Goal: Task Accomplishment & Management: Manage account settings

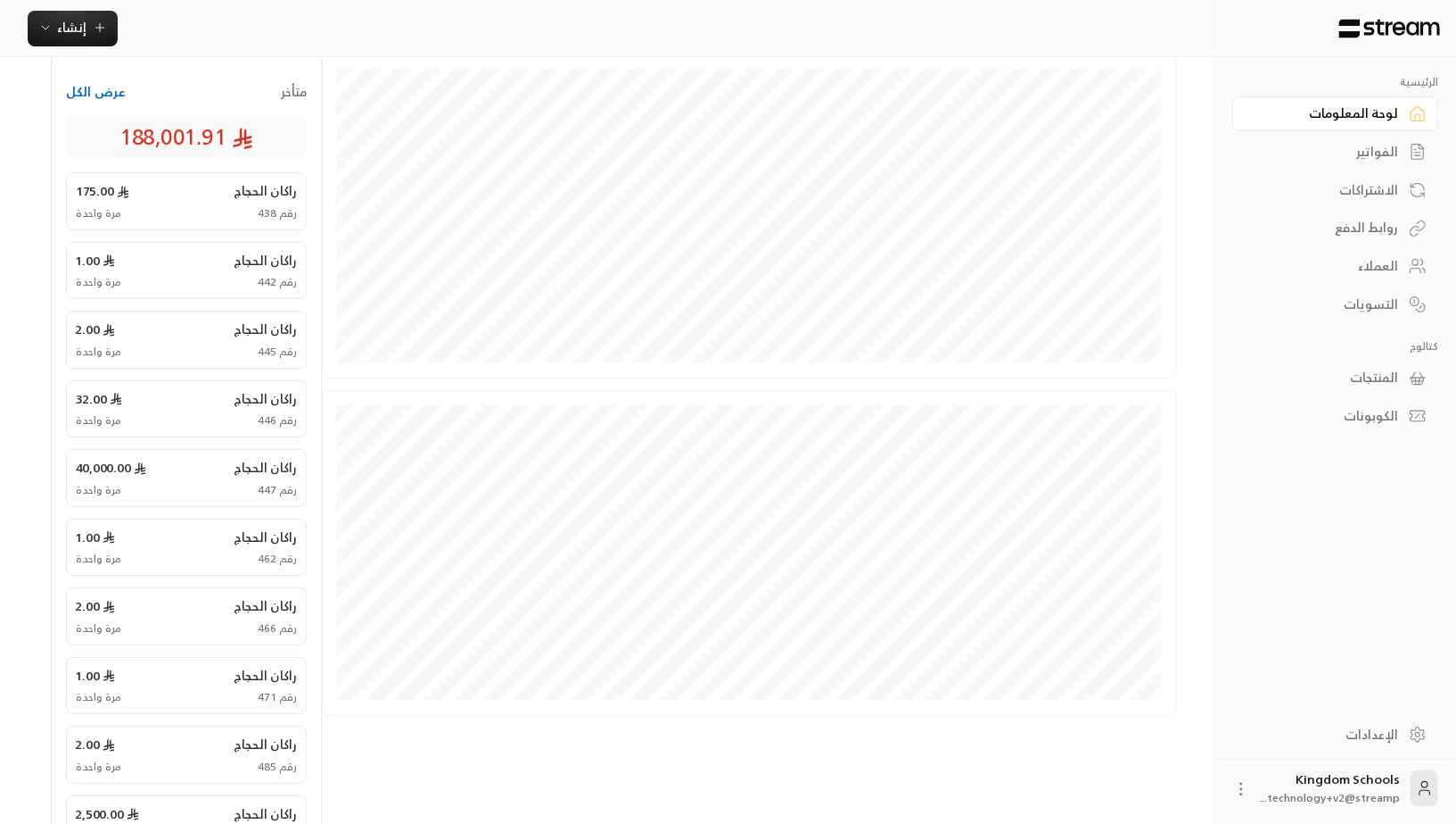
scroll to position [407, 0]
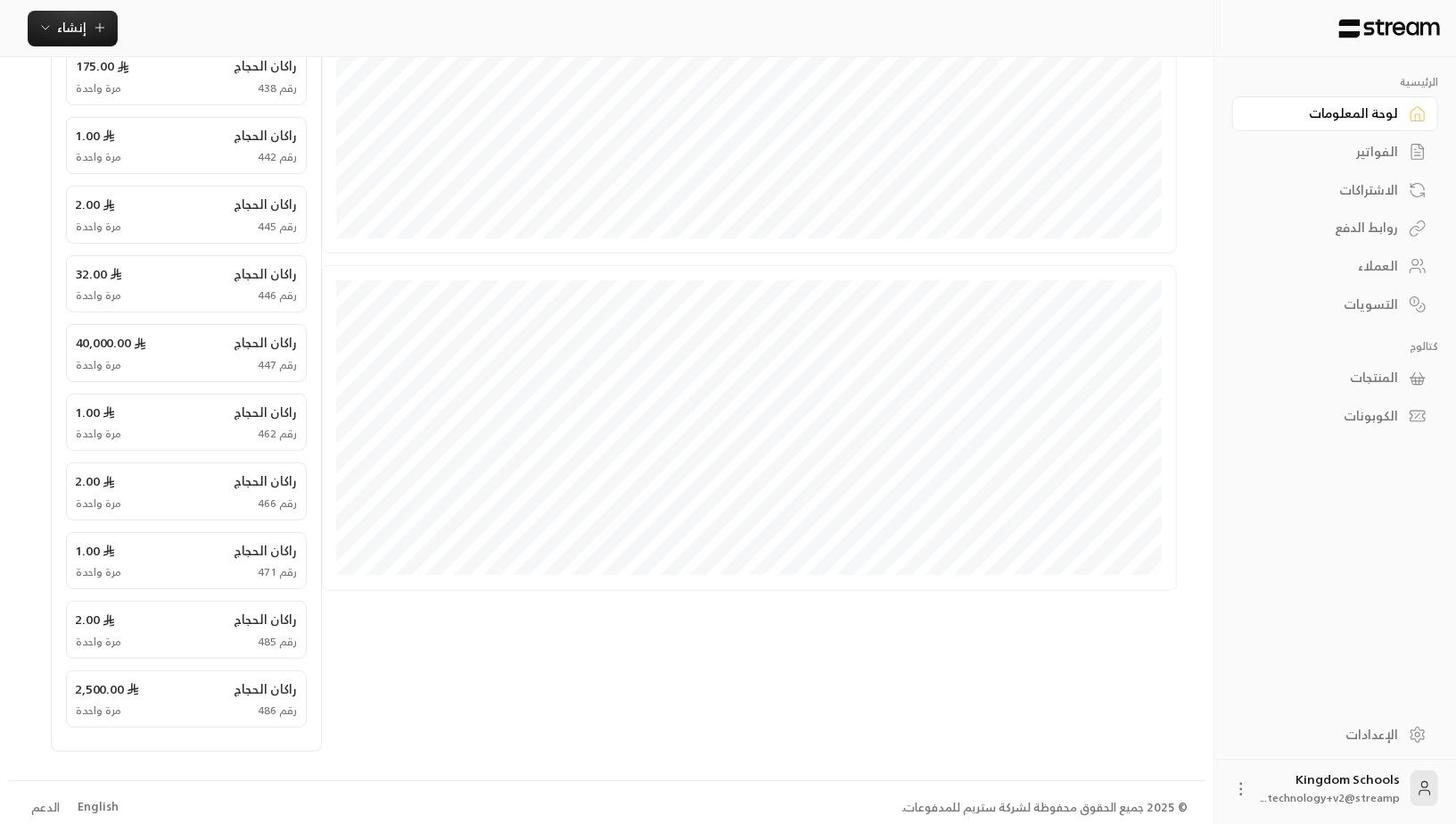
click at [105, 798] on div "English" at bounding box center [98, 807] width 41 height 18
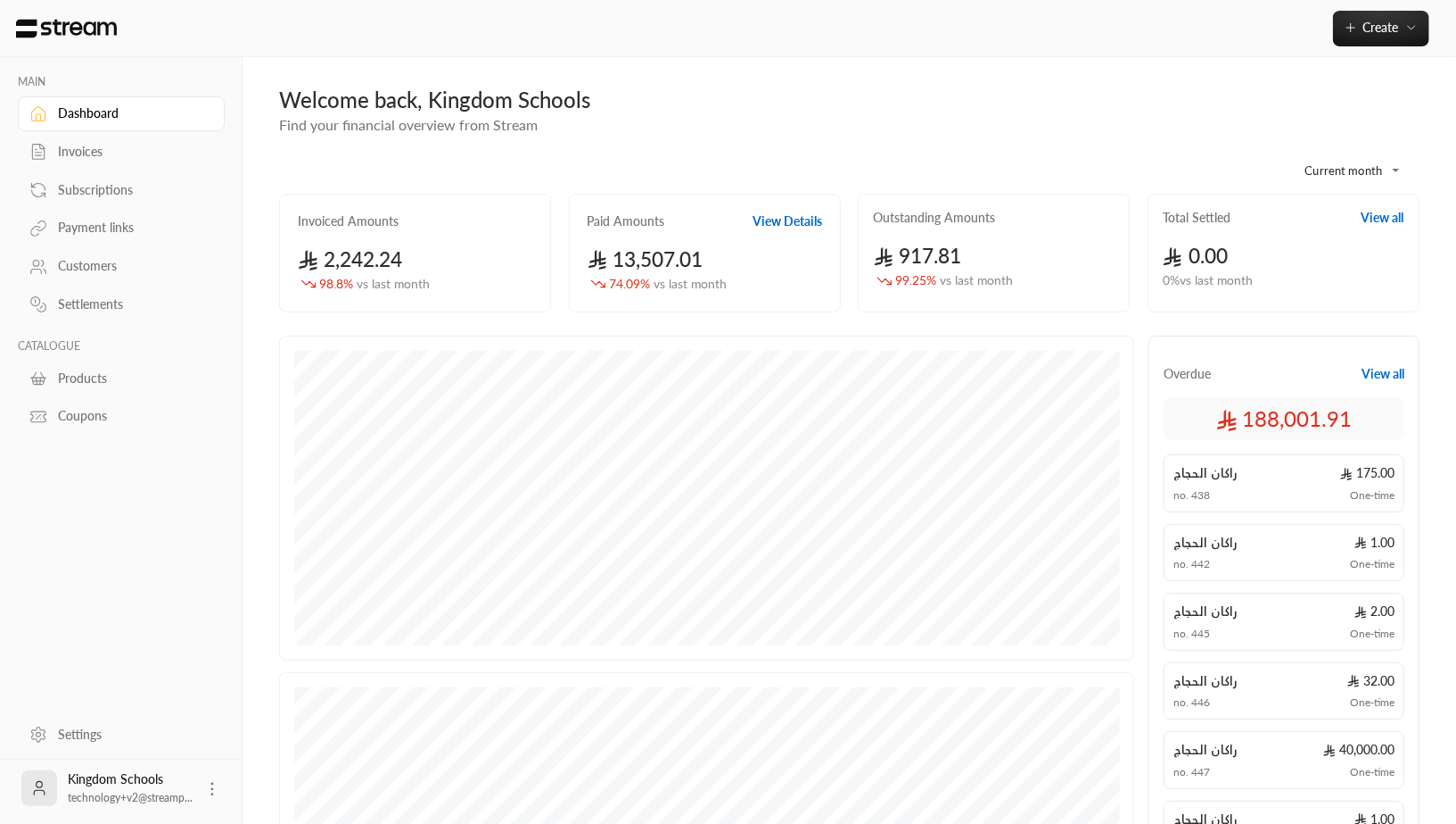
click at [1344, 171] on body "**********" at bounding box center [728, 412] width 1456 height 824
drag, startPoint x: 1197, startPoint y: 159, endPoint x: 1197, endPoint y: 170, distance: 11.0
click at [1197, 159] on div at bounding box center [728, 412] width 1456 height 824
click at [106, 147] on div "Invoices" at bounding box center [129, 151] width 144 height 18
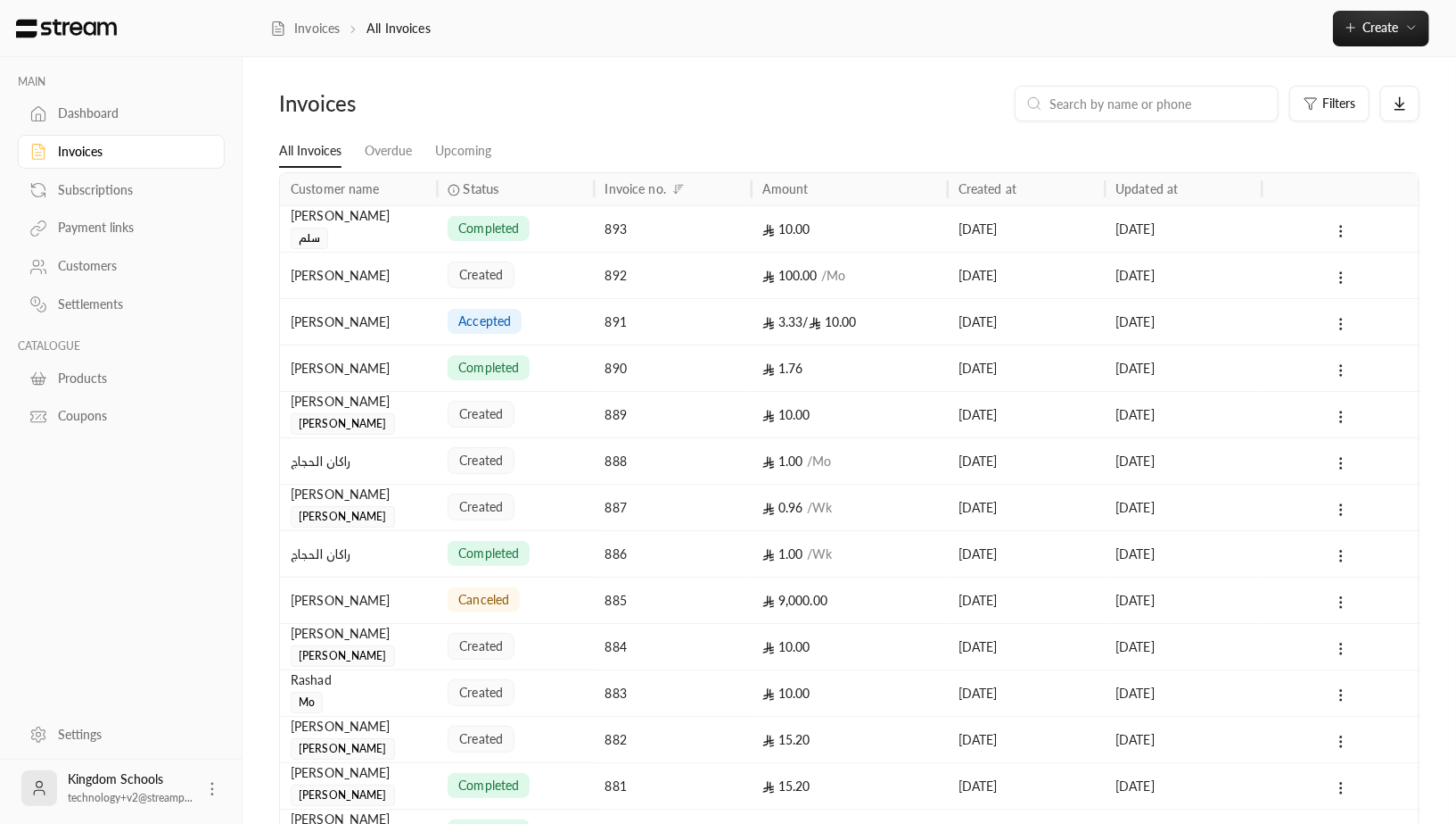
click at [147, 181] on div "Subscriptions" at bounding box center [129, 190] width 144 height 18
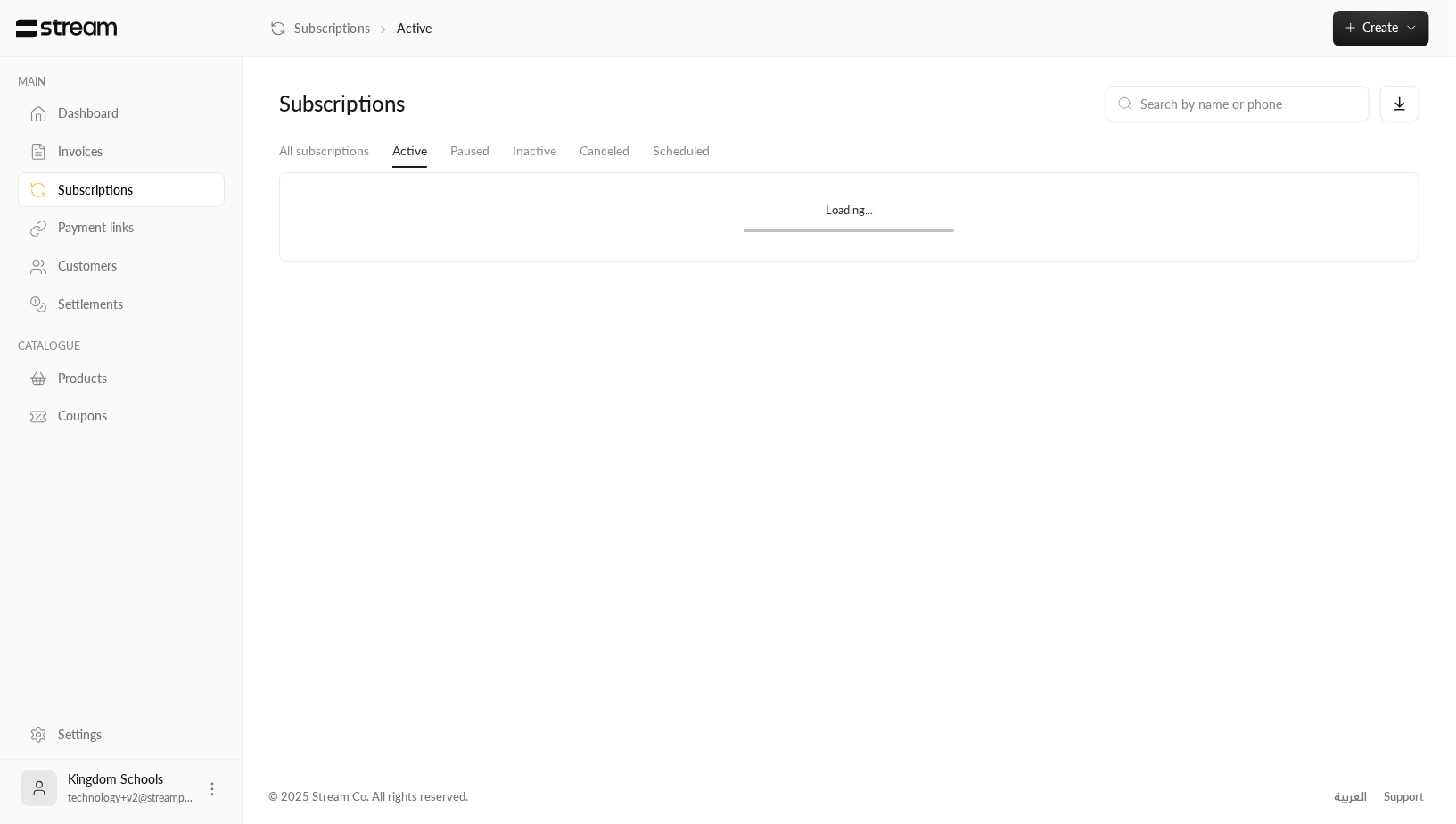
click at [123, 224] on div "Payment links" at bounding box center [129, 227] width 144 height 18
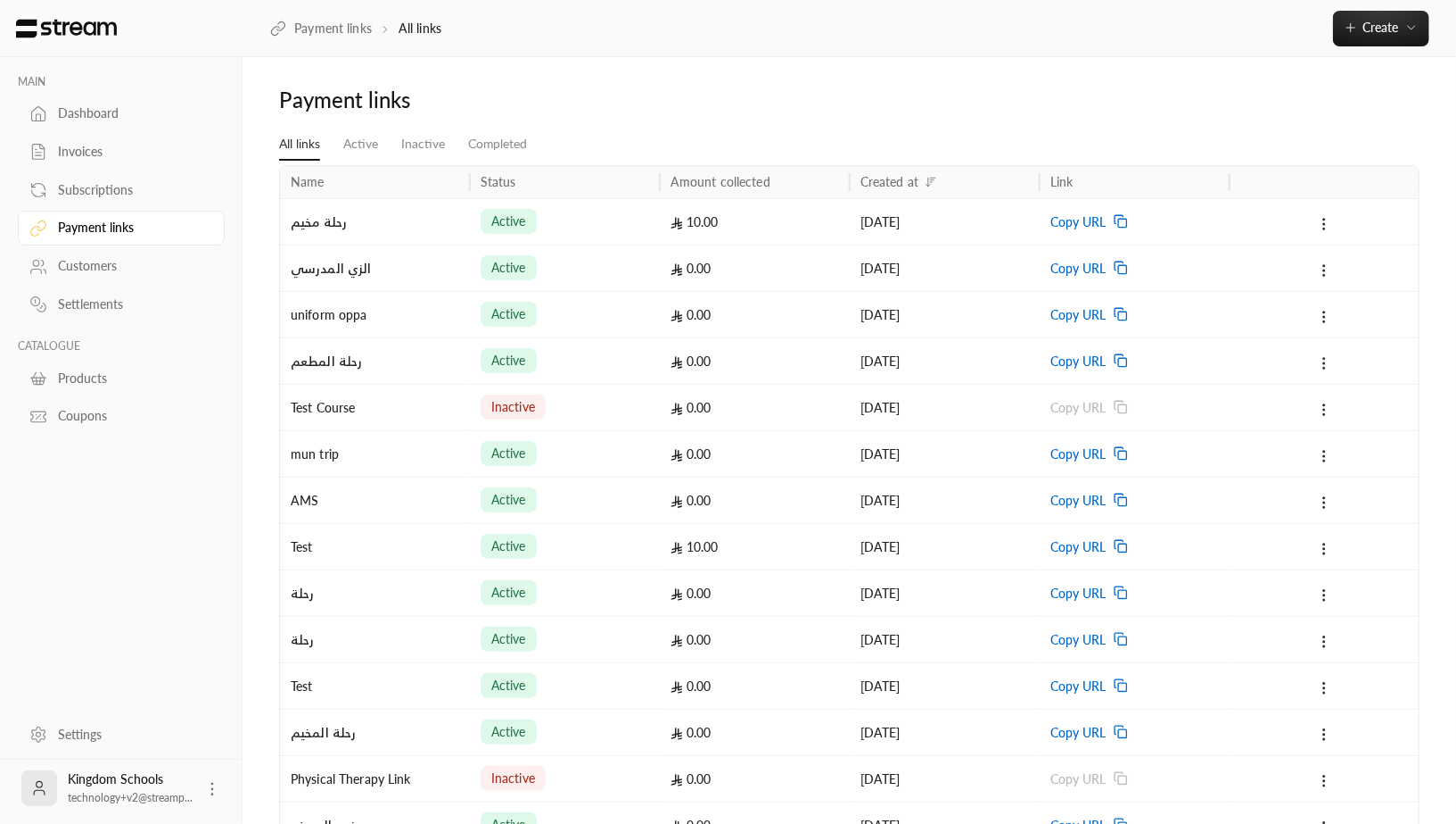
click at [111, 268] on div "Customers" at bounding box center [129, 266] width 144 height 18
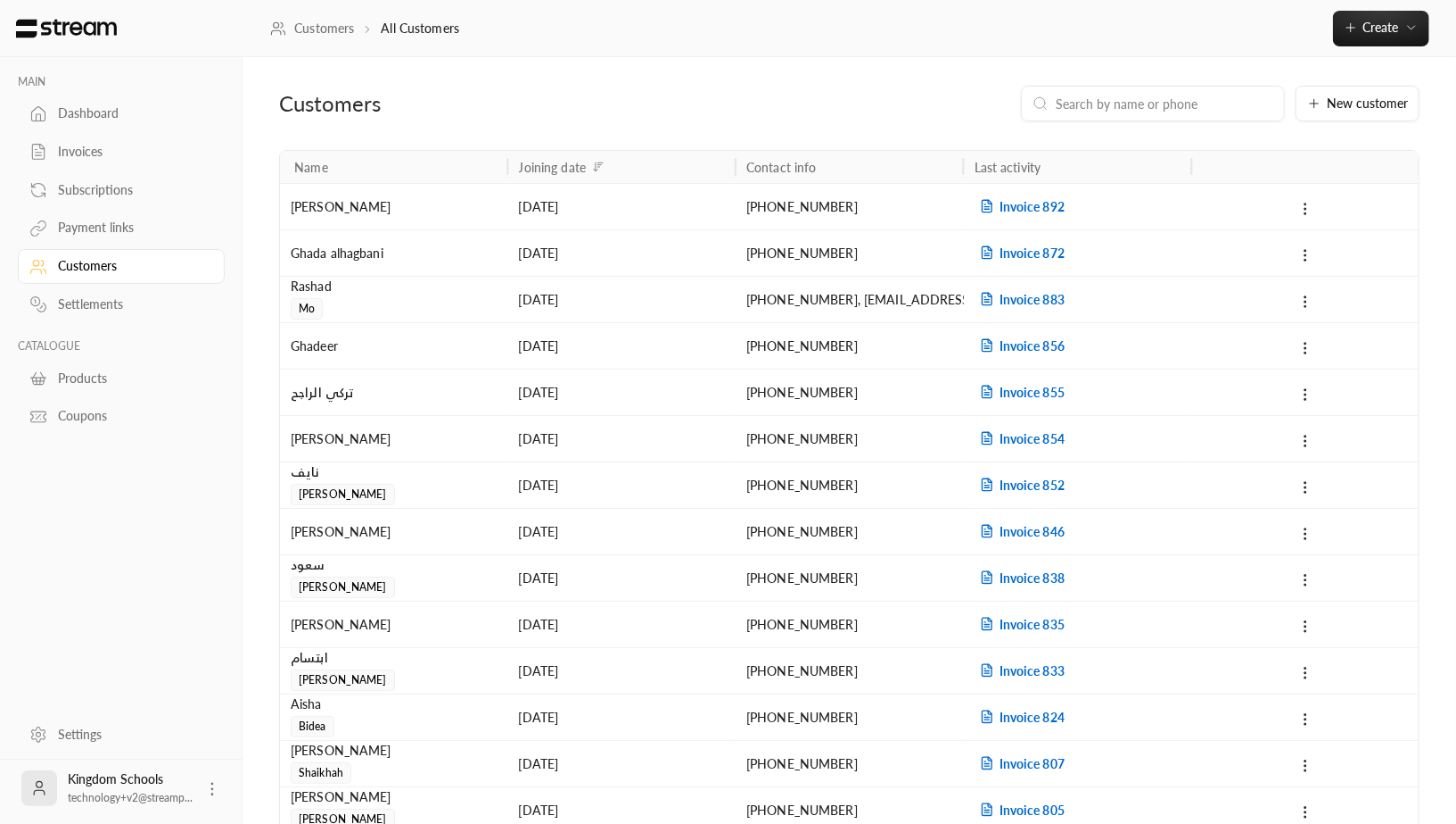
click at [100, 303] on div "Settlements" at bounding box center [129, 304] width 144 height 18
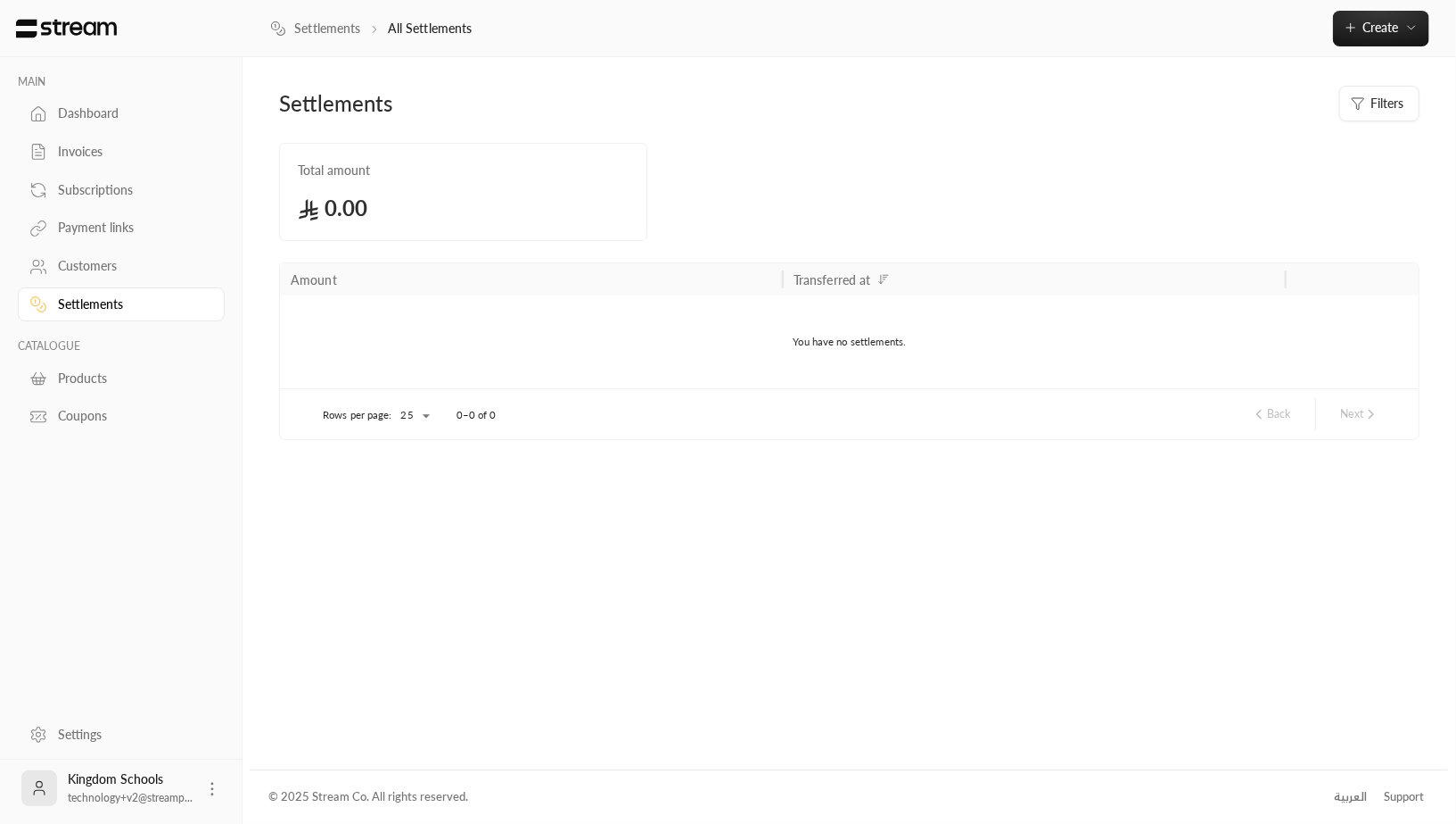
click at [77, 371] on div "Products" at bounding box center [129, 379] width 144 height 18
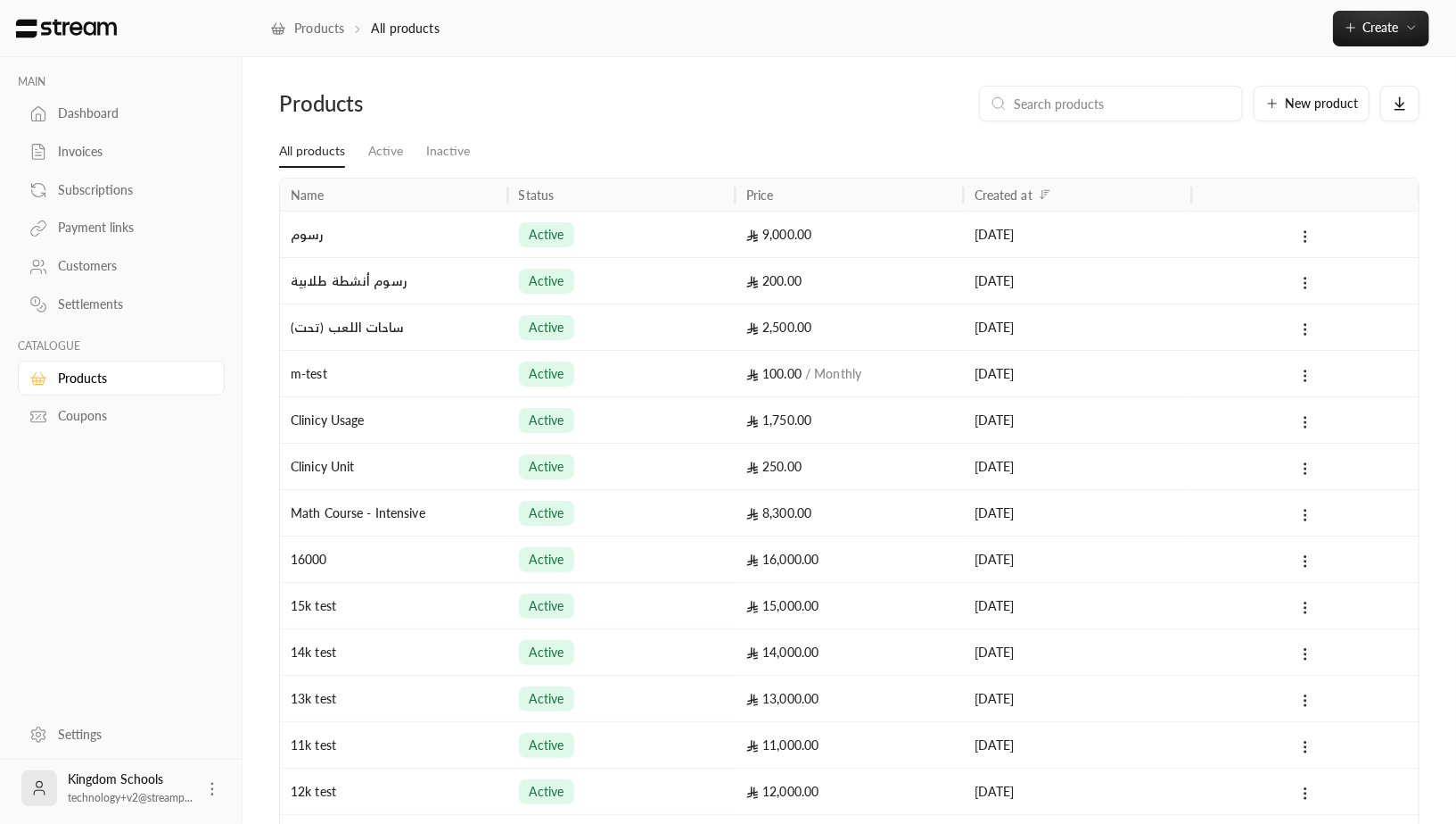
click at [107, 414] on div "Coupons" at bounding box center [129, 415] width 144 height 18
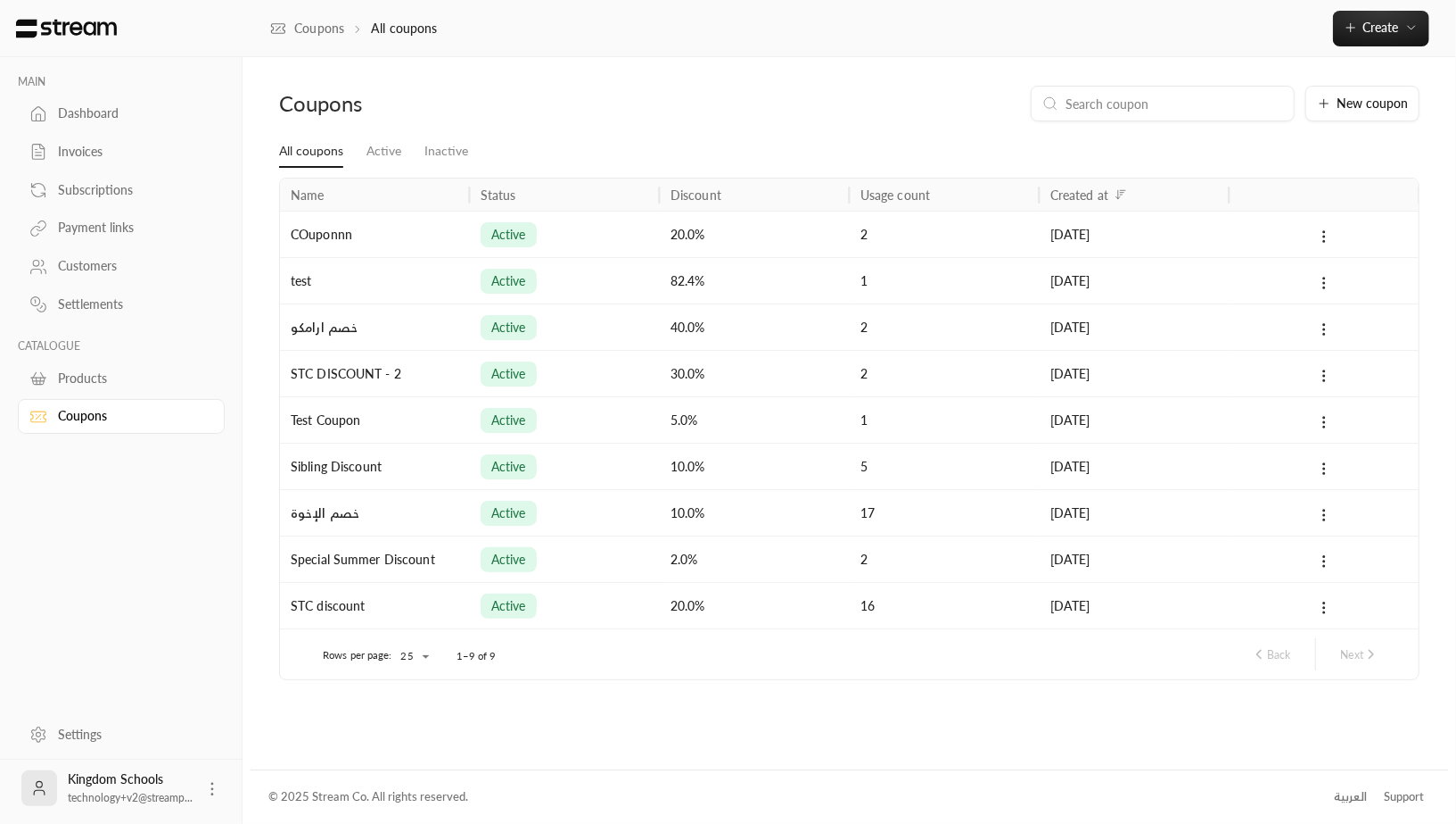
click at [101, 116] on div "Dashboard" at bounding box center [129, 114] width 144 height 18
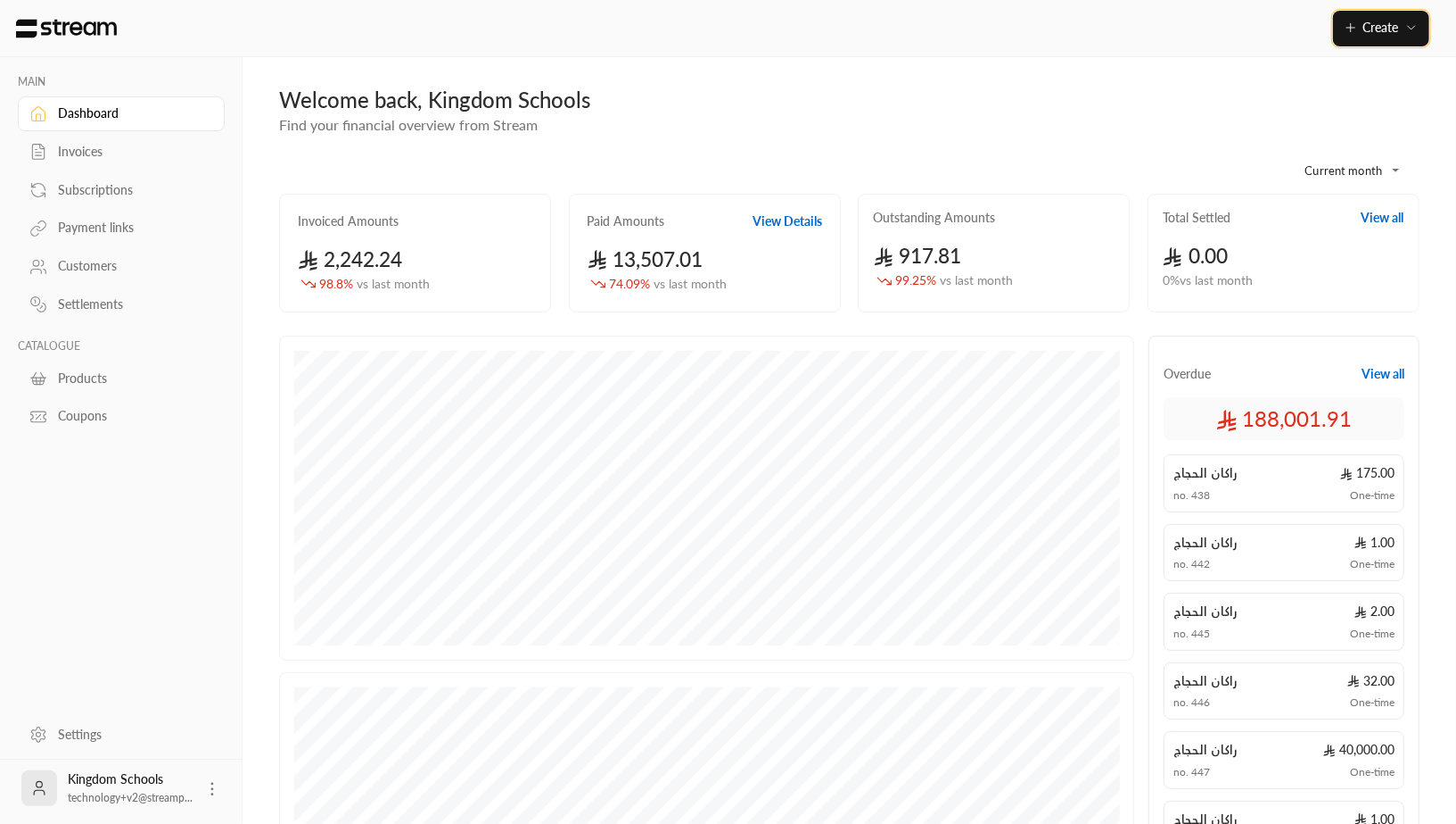
click at [1361, 17] on button "Create" at bounding box center [1381, 29] width 97 height 36
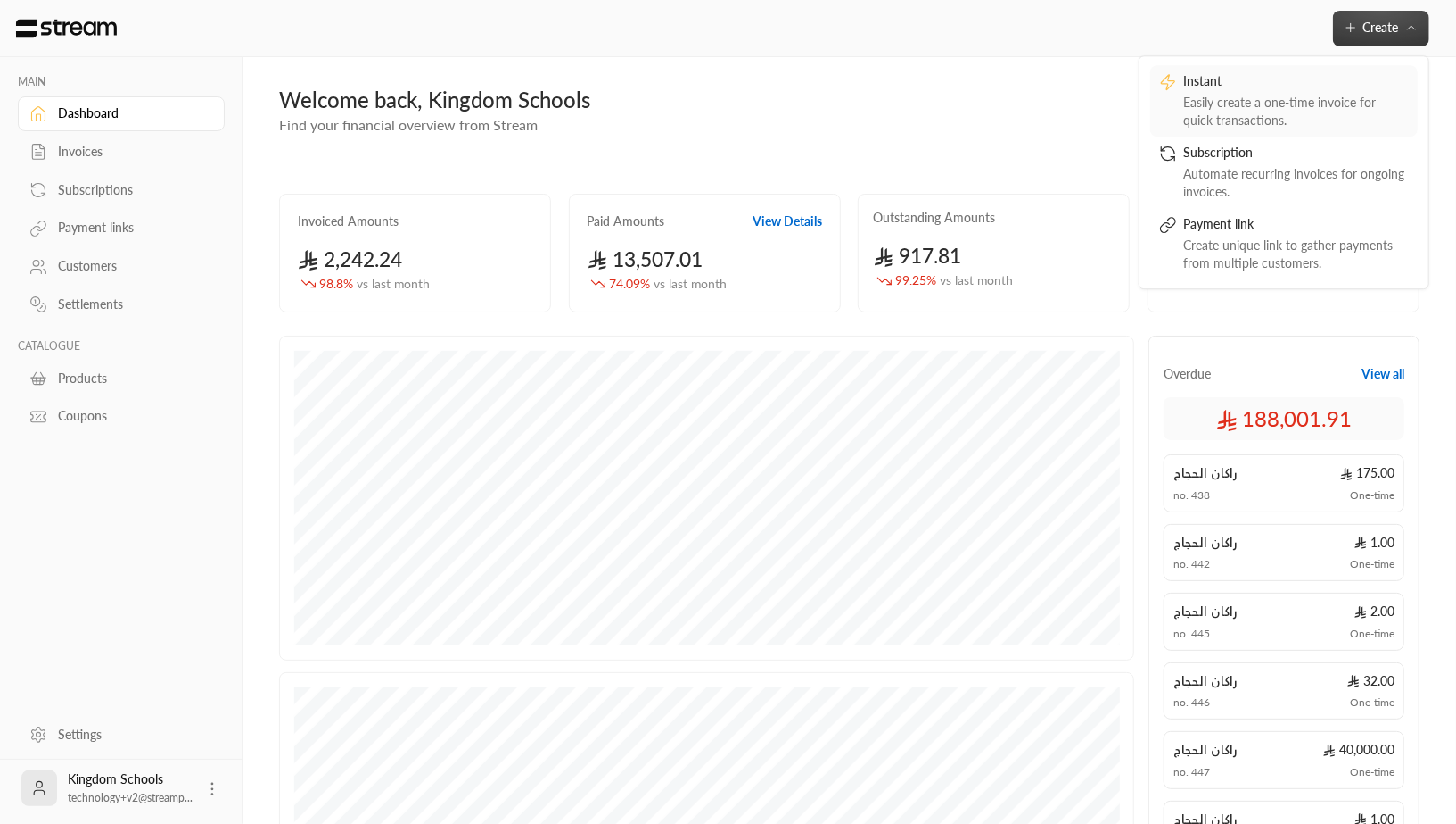
click at [1274, 100] on div "Easily create a one-time invoice for quick transactions." at bounding box center [1297, 112] width 225 height 36
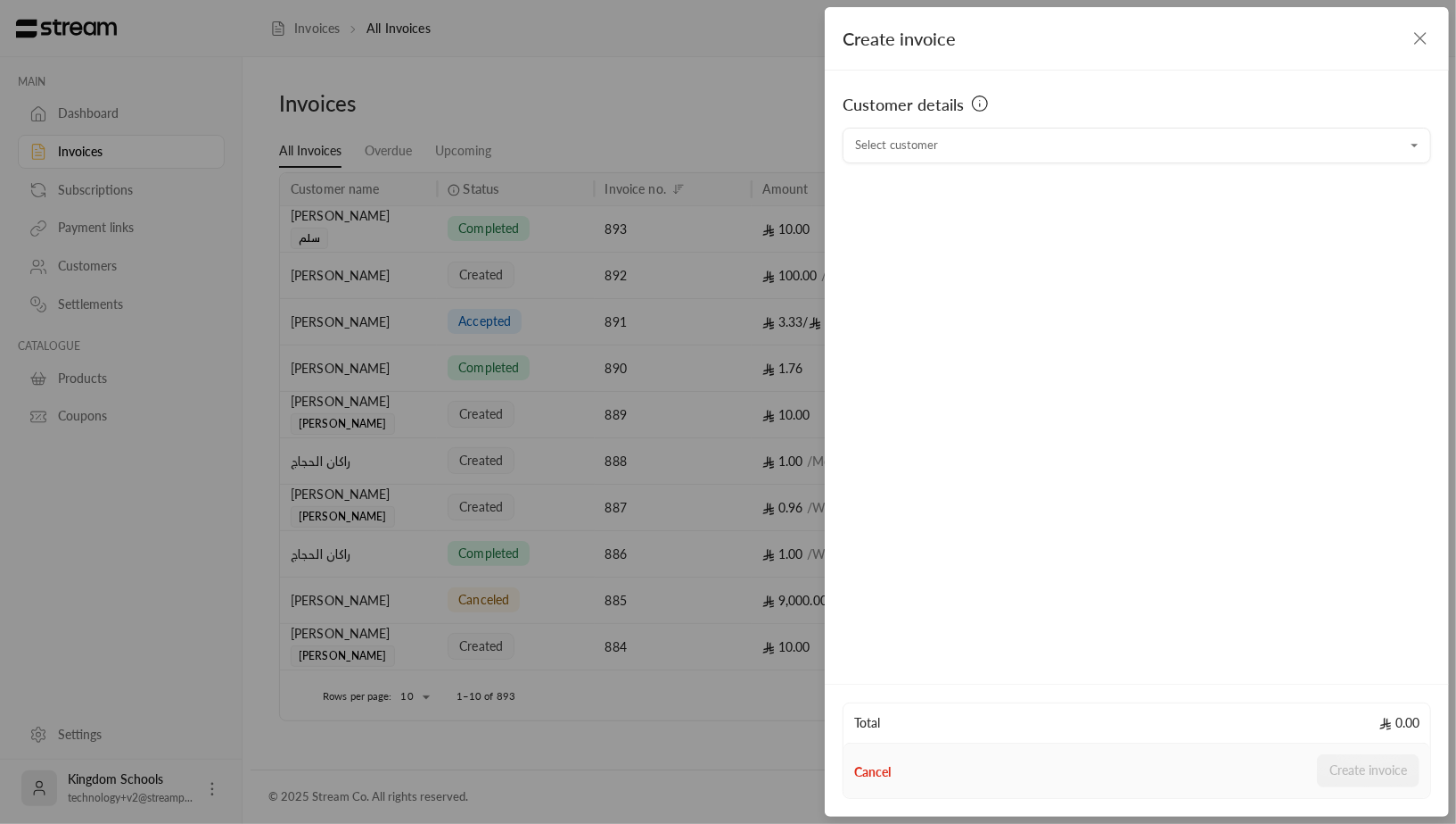
click at [1422, 41] on icon "button" at bounding box center [1420, 38] width 21 height 21
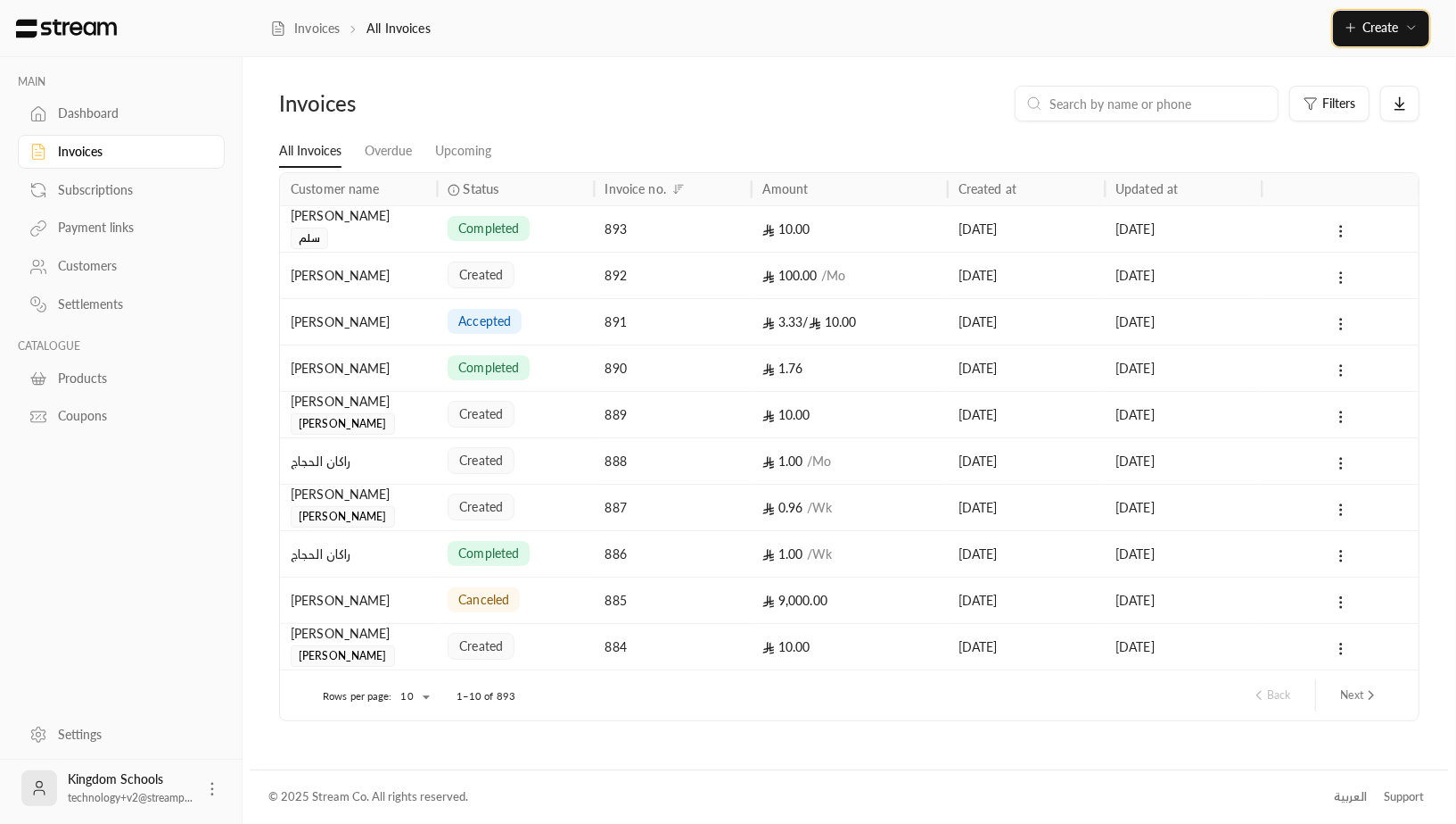
click at [1404, 21] on icon "button" at bounding box center [1411, 28] width 14 height 14
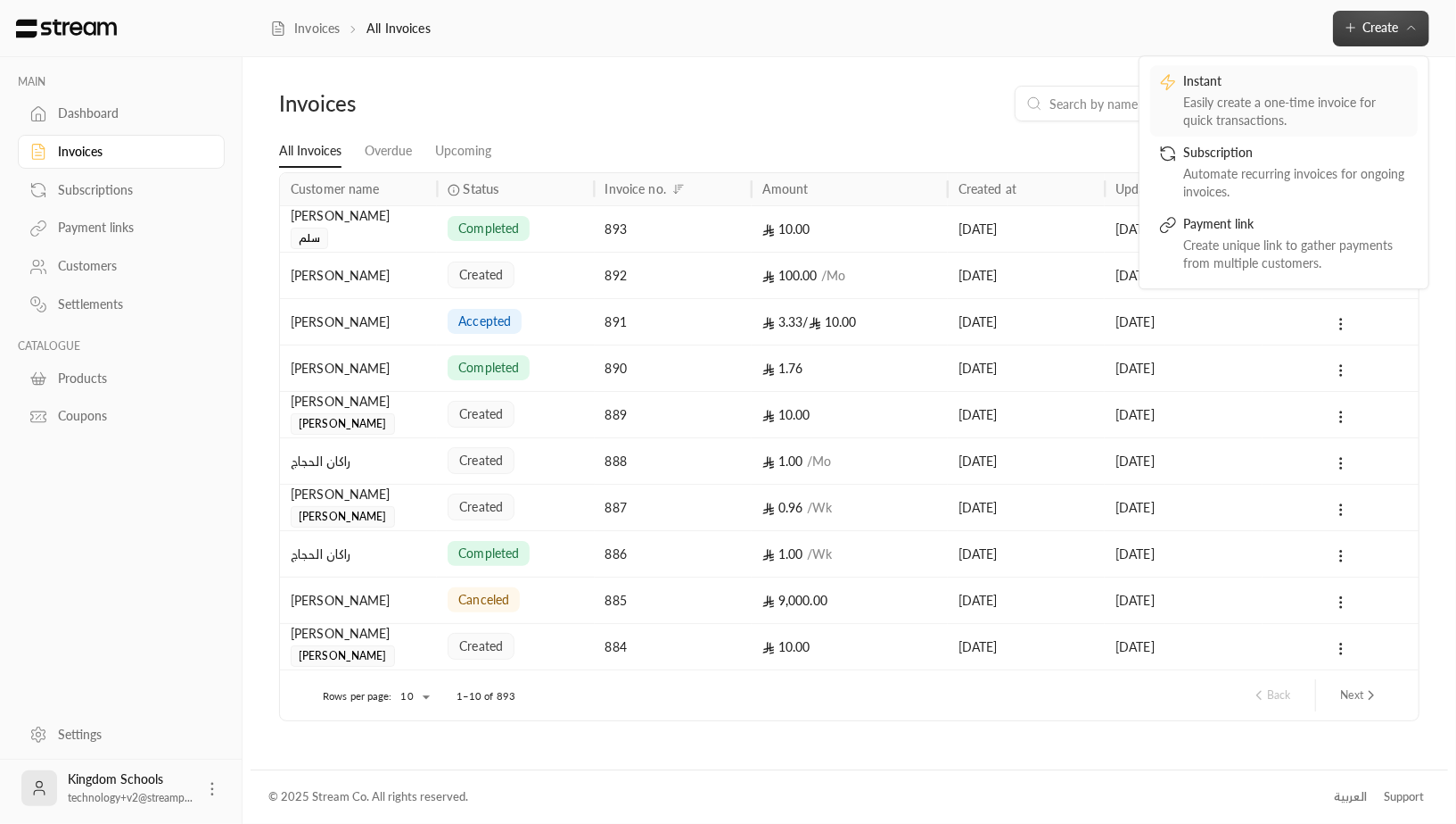
click at [1291, 119] on div "Easily create a one-time invoice for quick transactions." at bounding box center [1297, 112] width 225 height 36
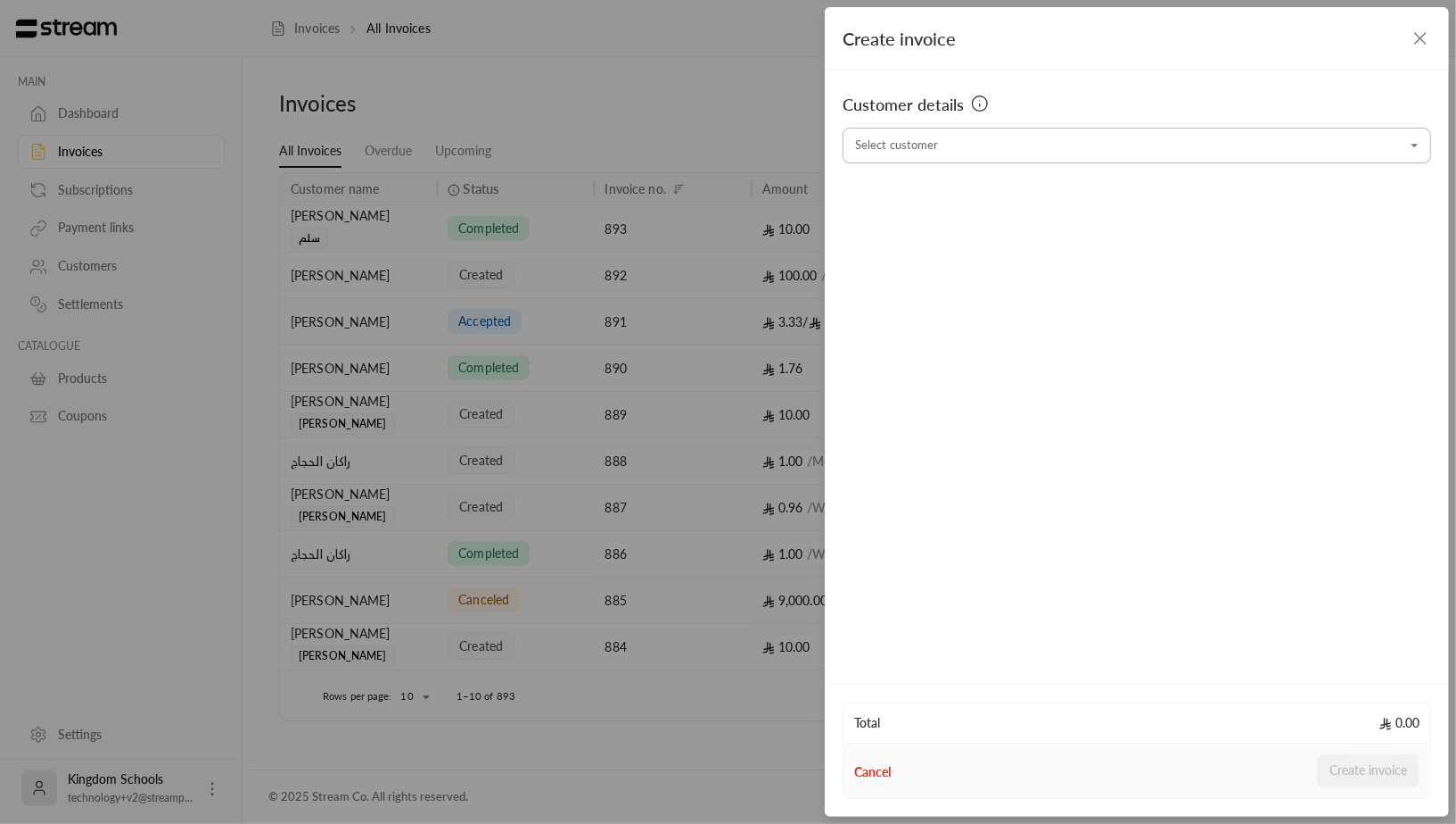
click at [1040, 161] on div "Select customer" at bounding box center [1136, 145] width 589 height 36
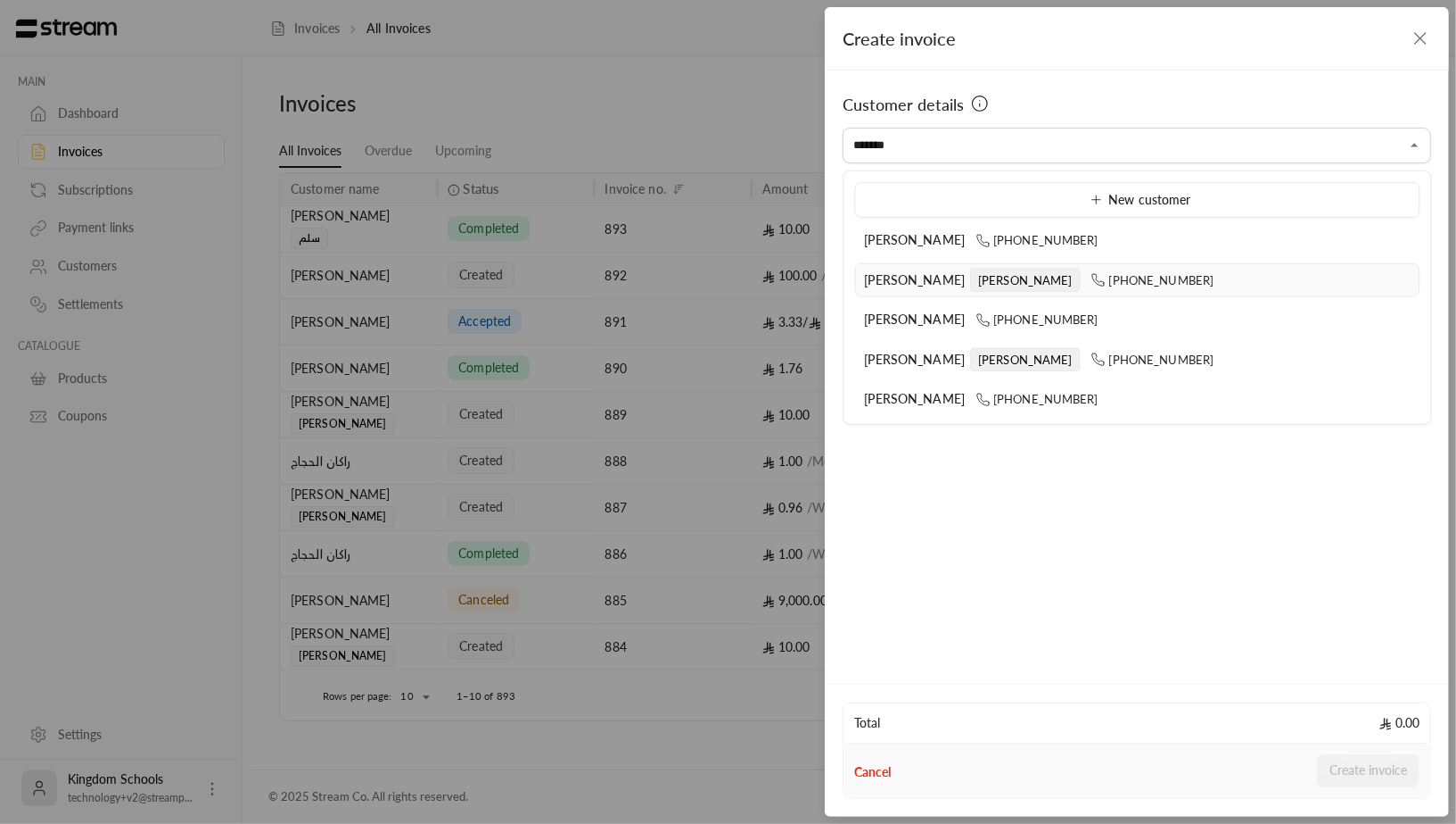
click at [913, 273] on span "[PERSON_NAME]" at bounding box center [915, 278] width 101 height 15
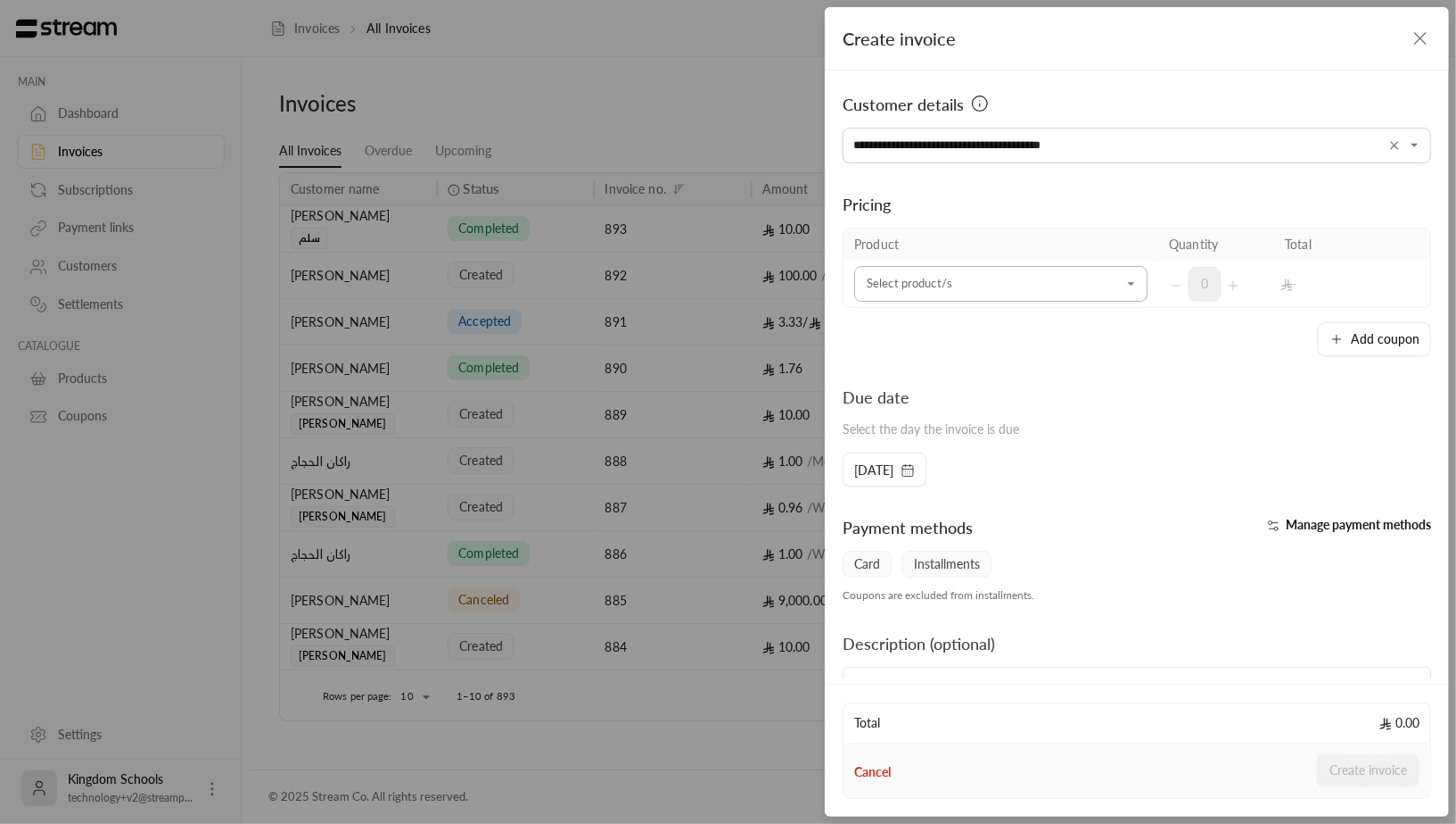
type input "**********"
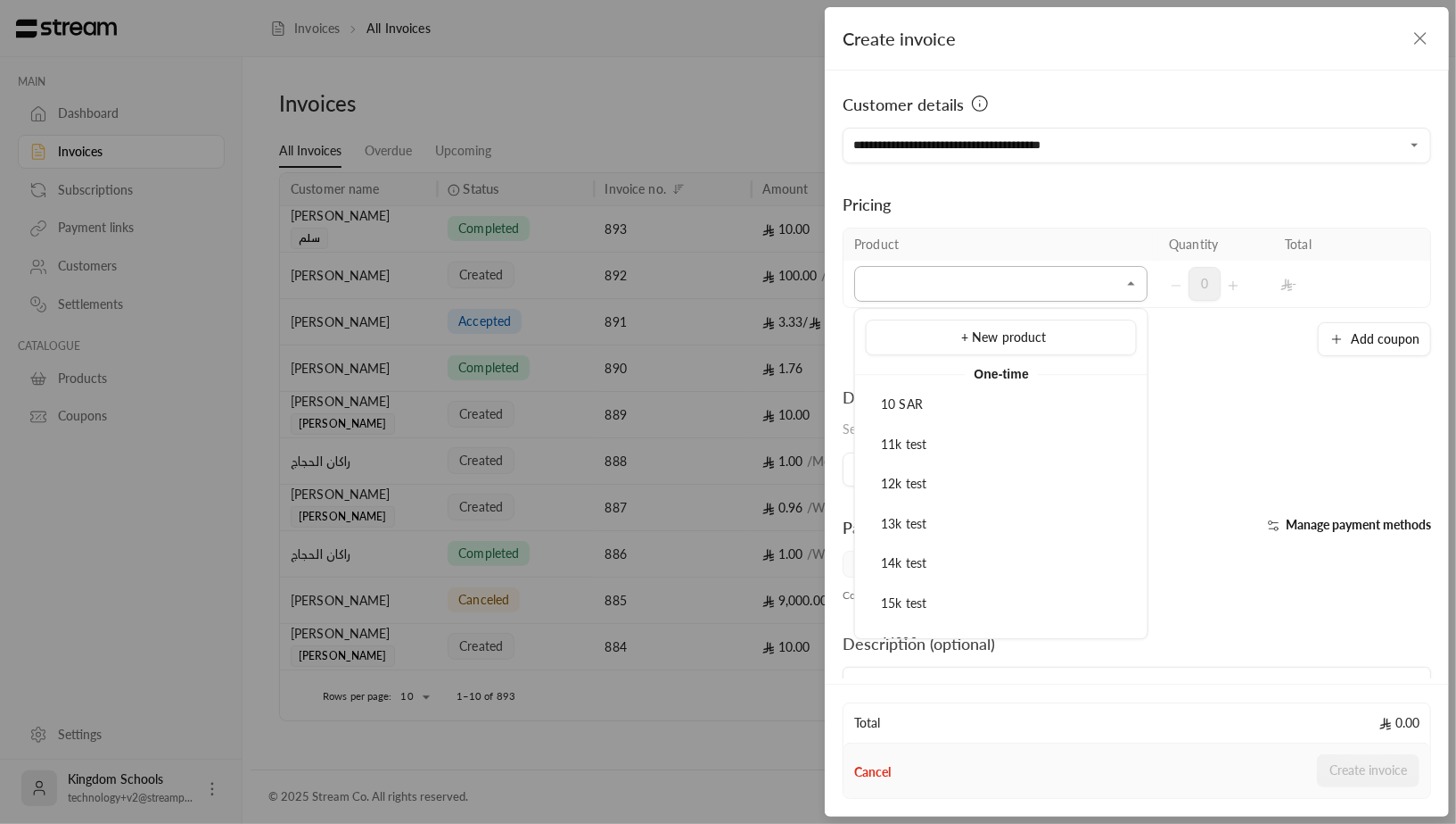
click at [969, 279] on input "Select customer" at bounding box center [1001, 284] width 294 height 31
click at [918, 436] on span "11k test" at bounding box center [904, 443] width 46 height 15
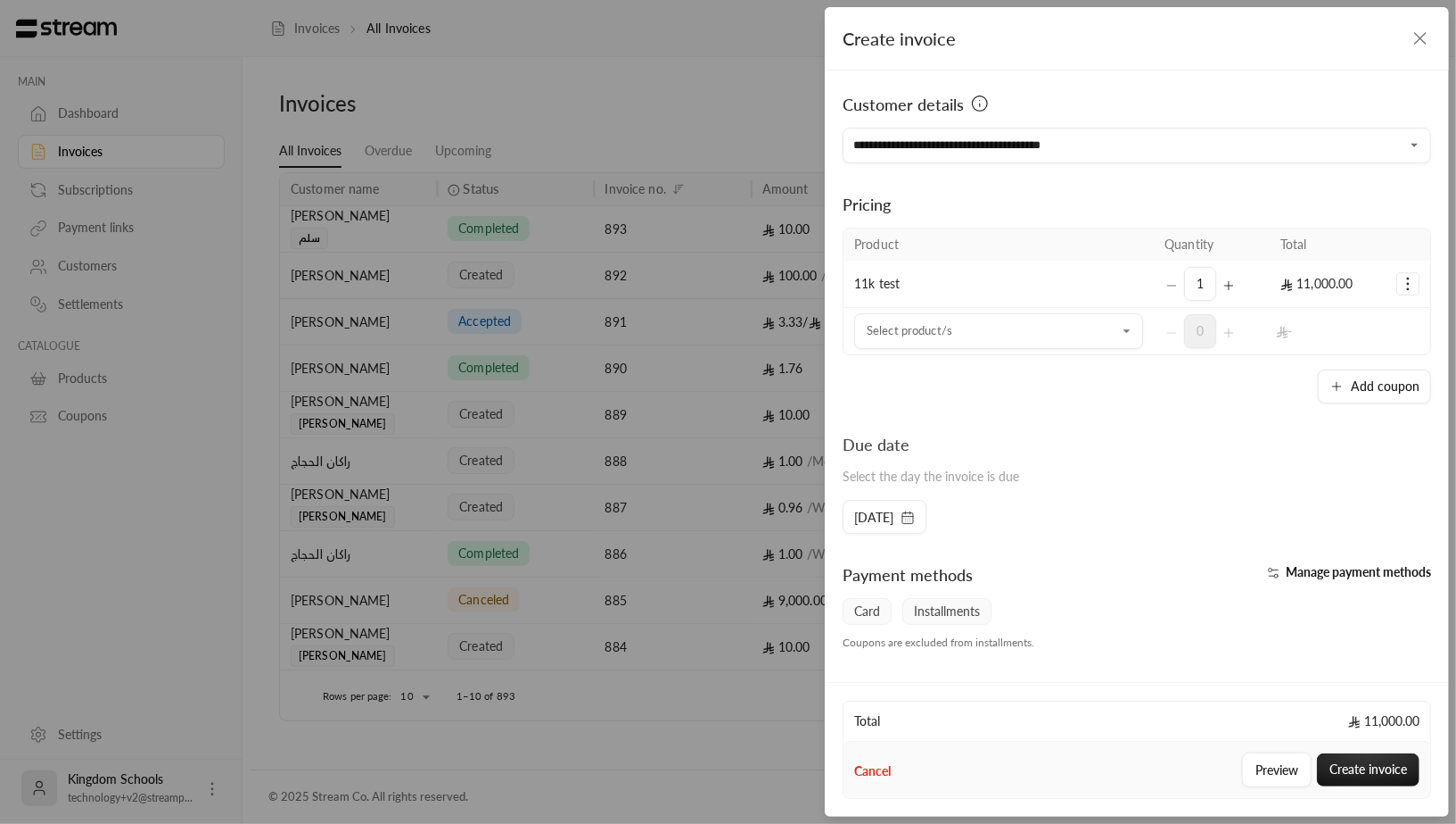
click at [1403, 286] on icon "Selected Products" at bounding box center [1408, 284] width 18 height 18
click at [1369, 329] on link "Add coupon" at bounding box center [1350, 328] width 111 height 31
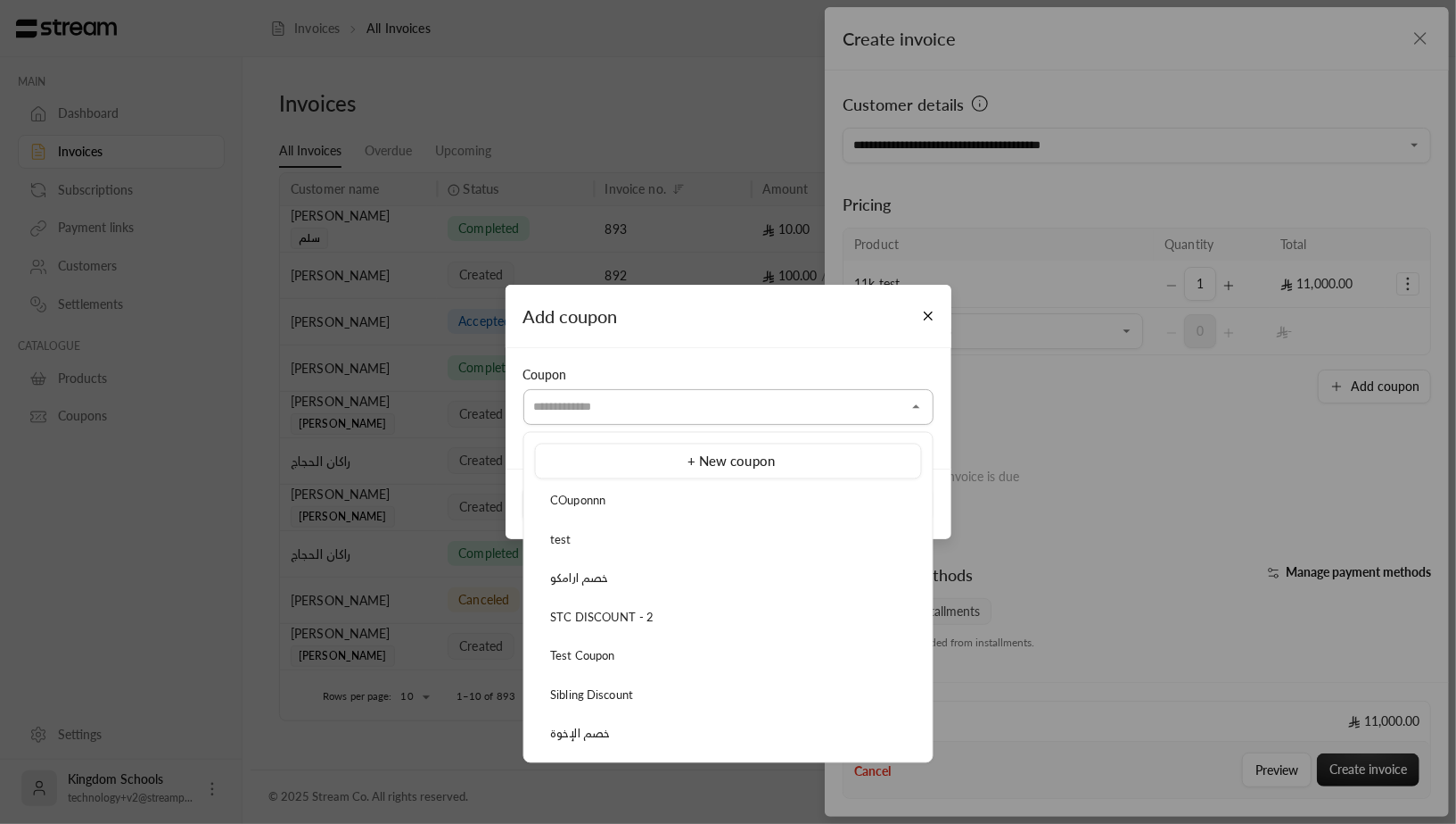
click at [710, 414] on input "Select customer" at bounding box center [729, 406] width 410 height 31
click at [642, 531] on div "test" at bounding box center [728, 540] width 367 height 18
type input "****"
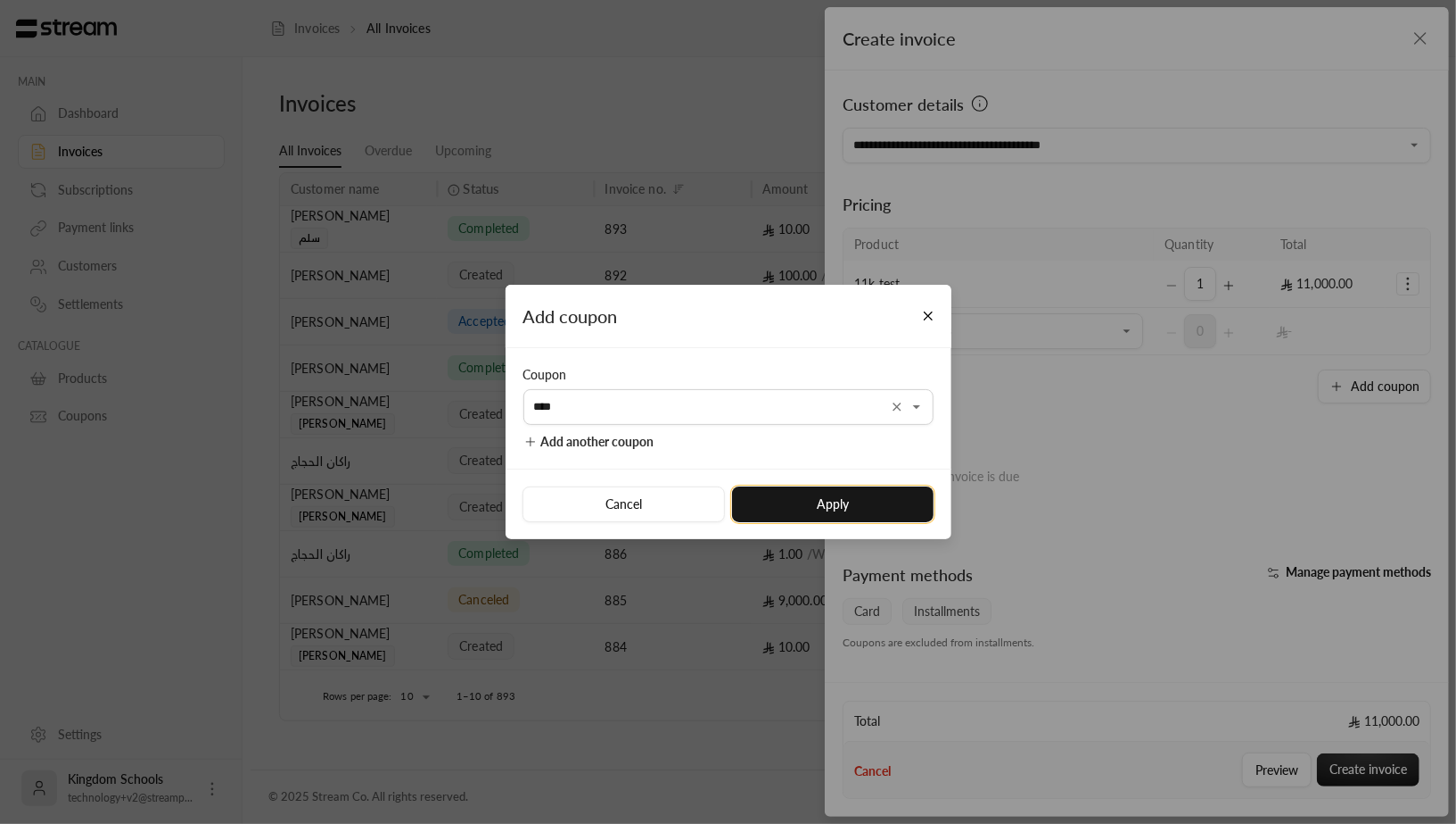
click at [849, 496] on button "Apply" at bounding box center [833, 504] width 201 height 36
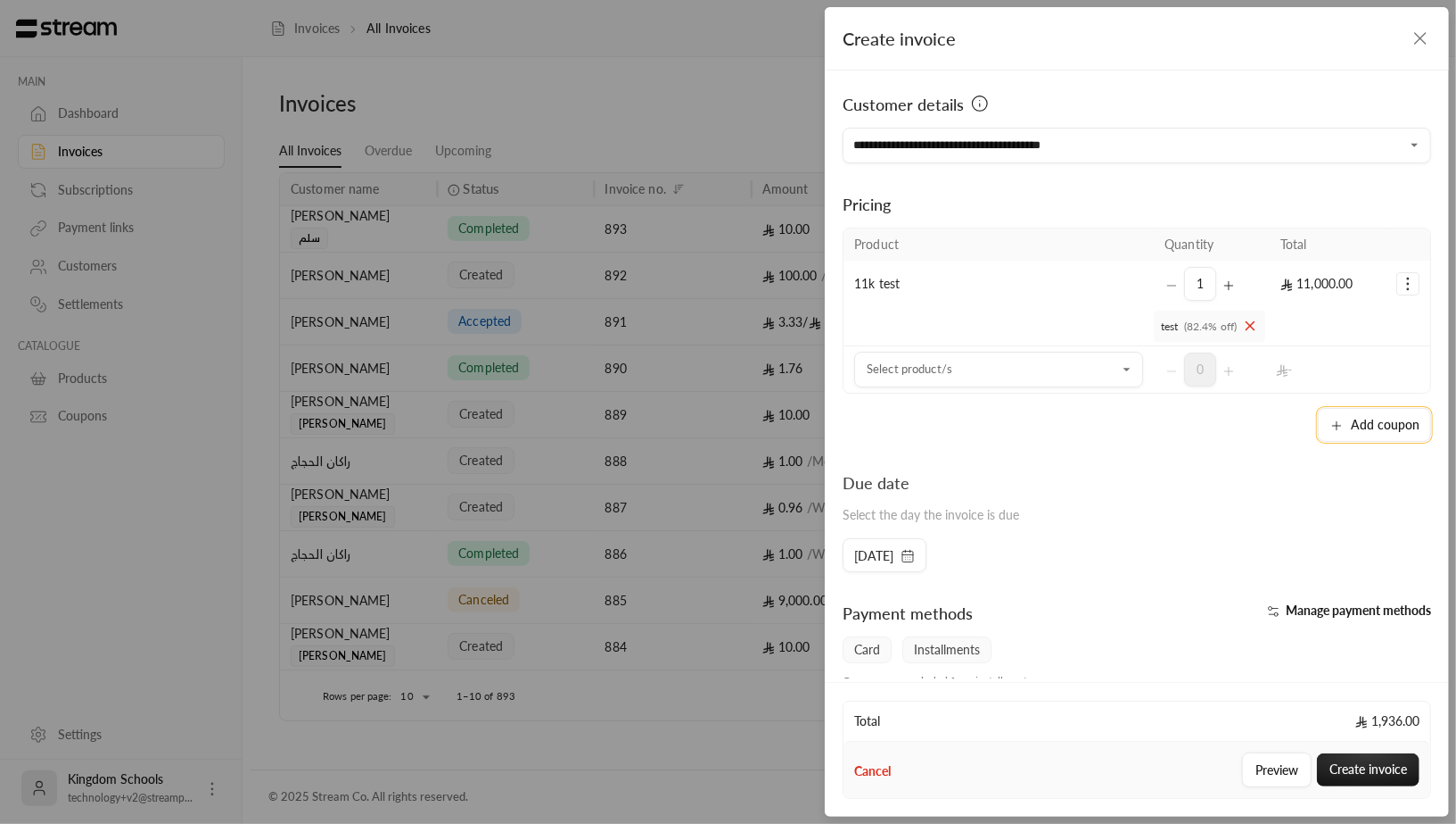
click at [1365, 431] on button "Add coupon" at bounding box center [1375, 424] width 114 height 34
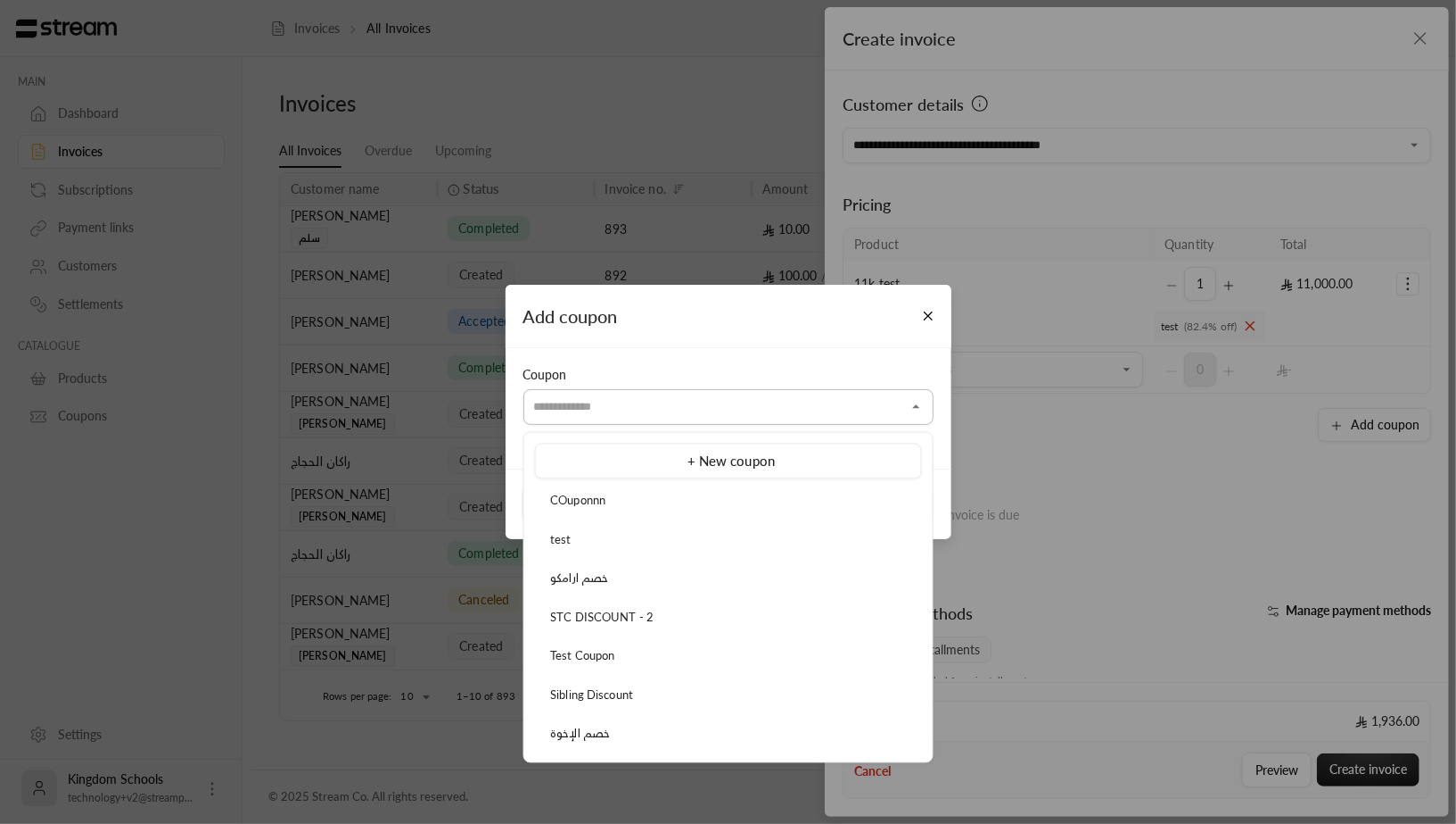
click at [856, 409] on input "Select customer" at bounding box center [729, 406] width 410 height 31
click at [715, 577] on div "خصم ارامكو" at bounding box center [728, 579] width 367 height 18
type input "**********"
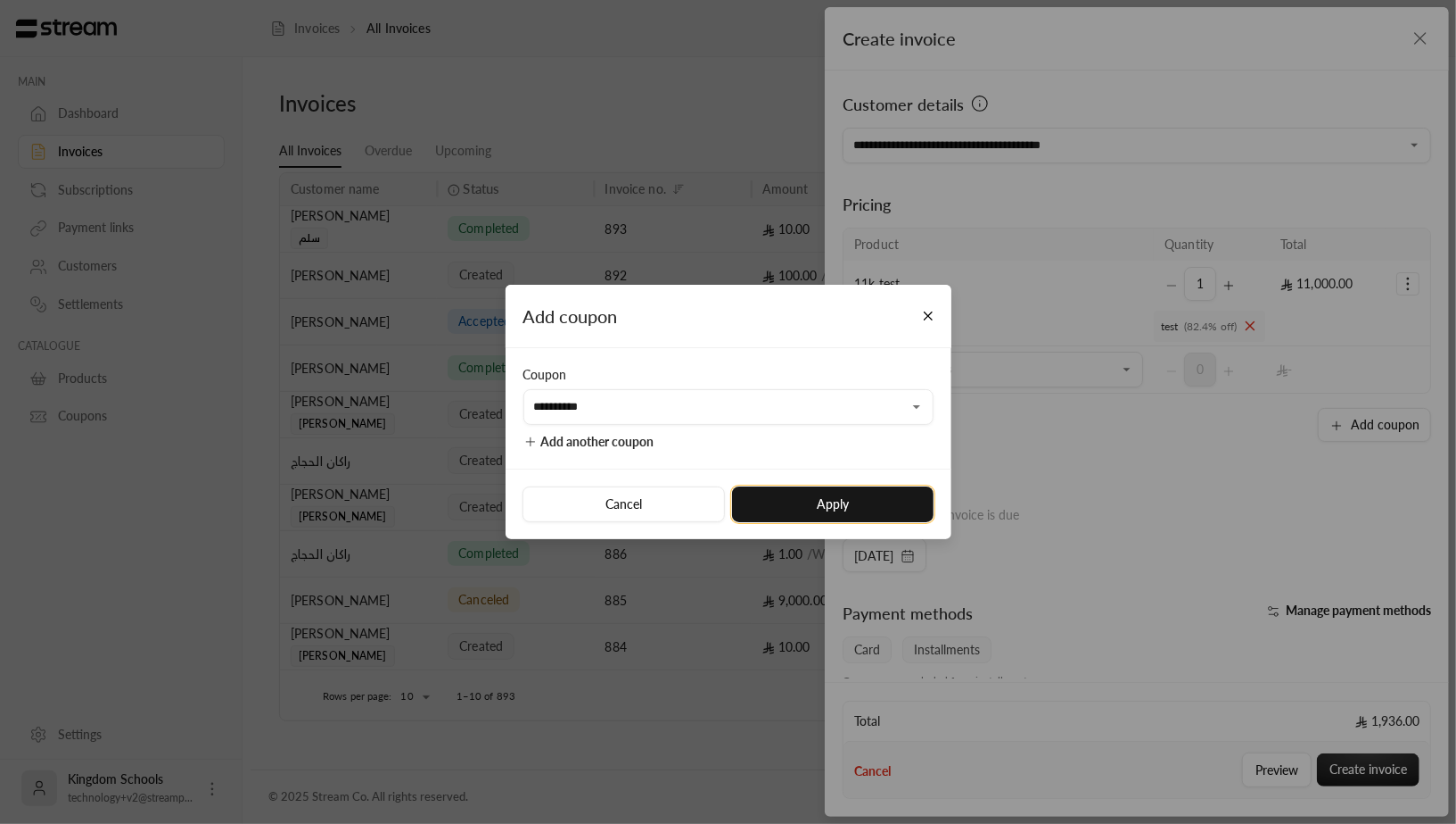
click at [859, 507] on button "Apply" at bounding box center [833, 504] width 201 height 36
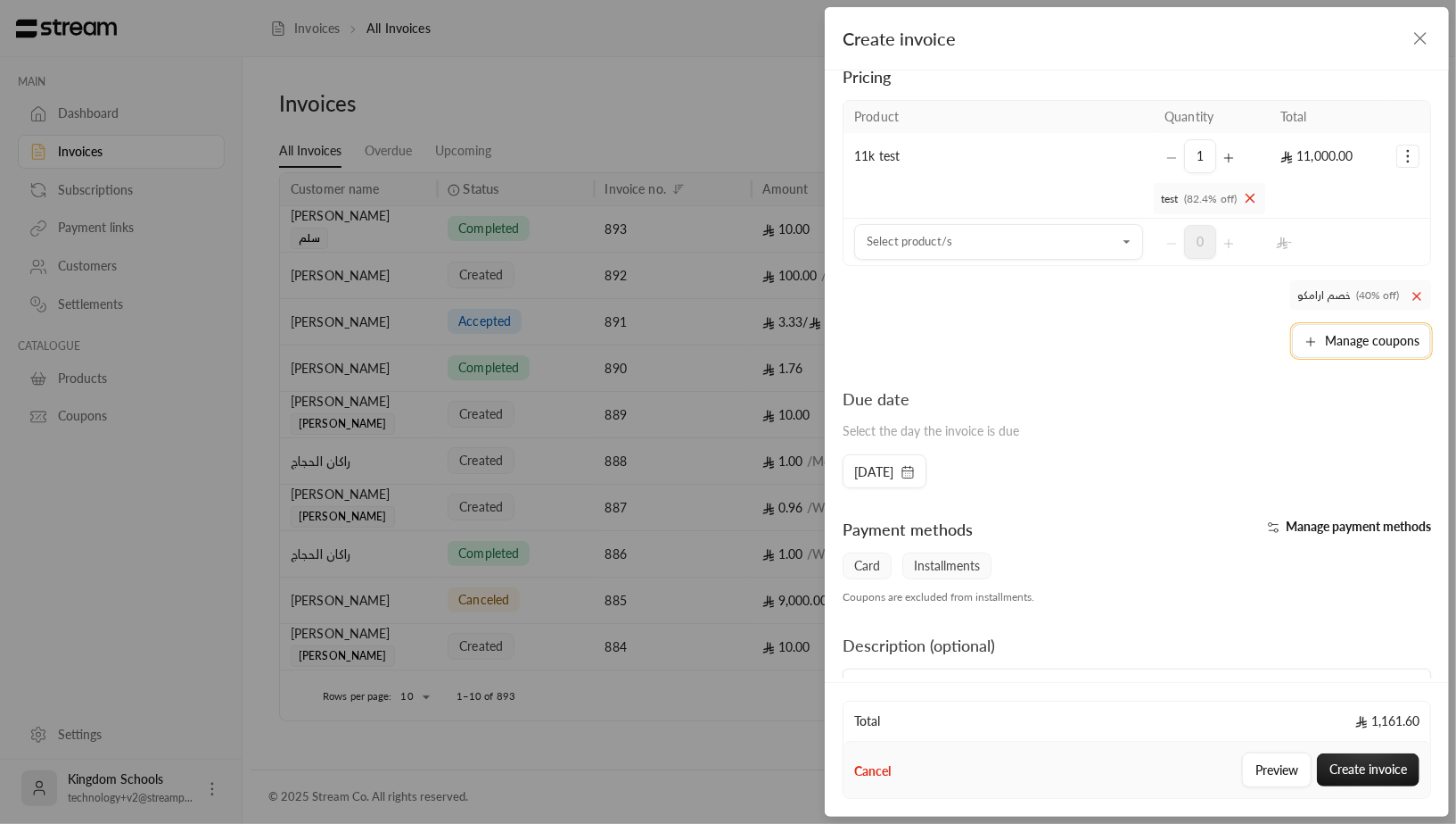
scroll to position [166, 0]
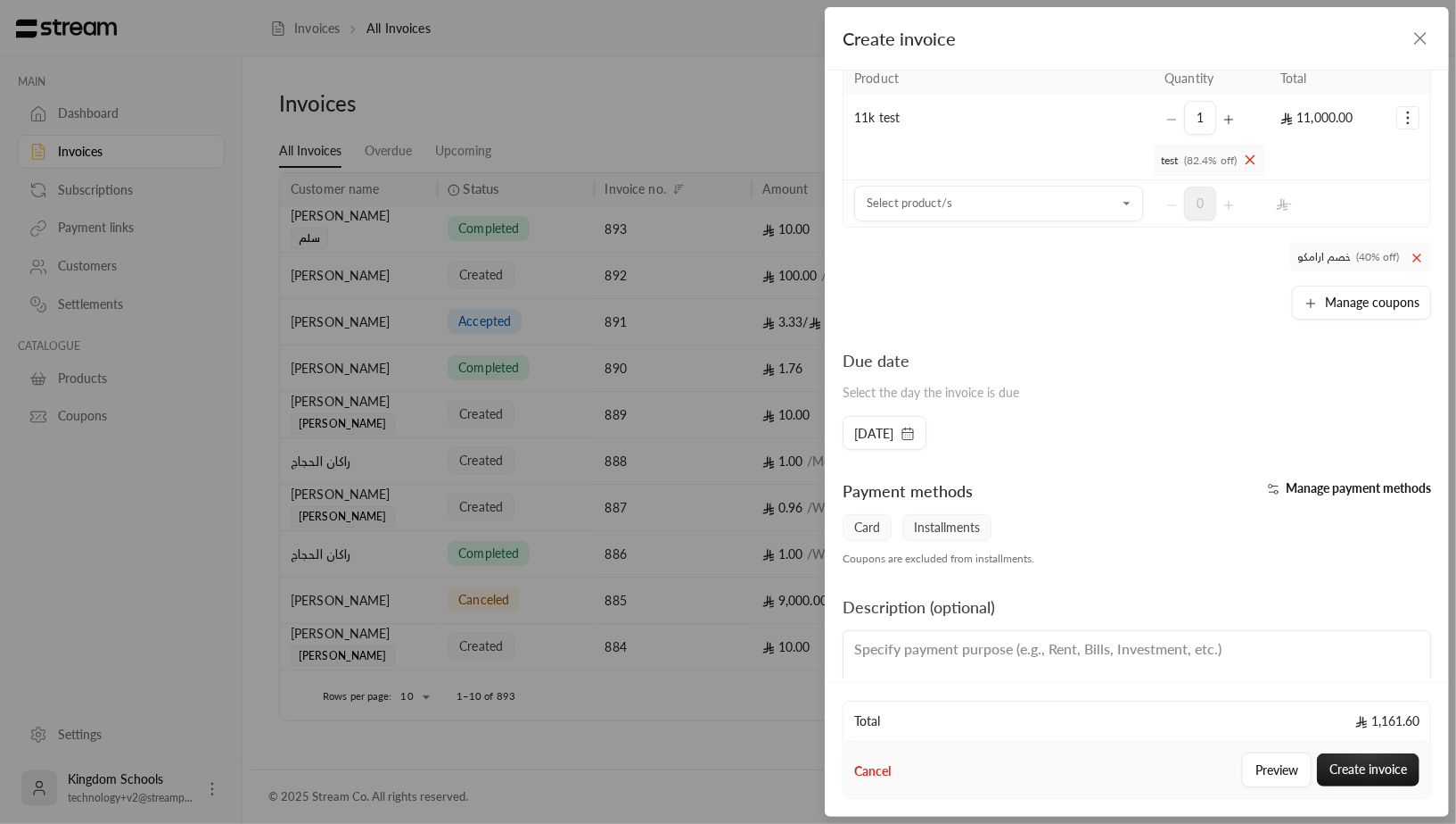
click at [915, 444] on div "[DATE]" at bounding box center [884, 432] width 84 height 34
click at [893, 435] on span "[DATE]" at bounding box center [873, 433] width 39 height 18
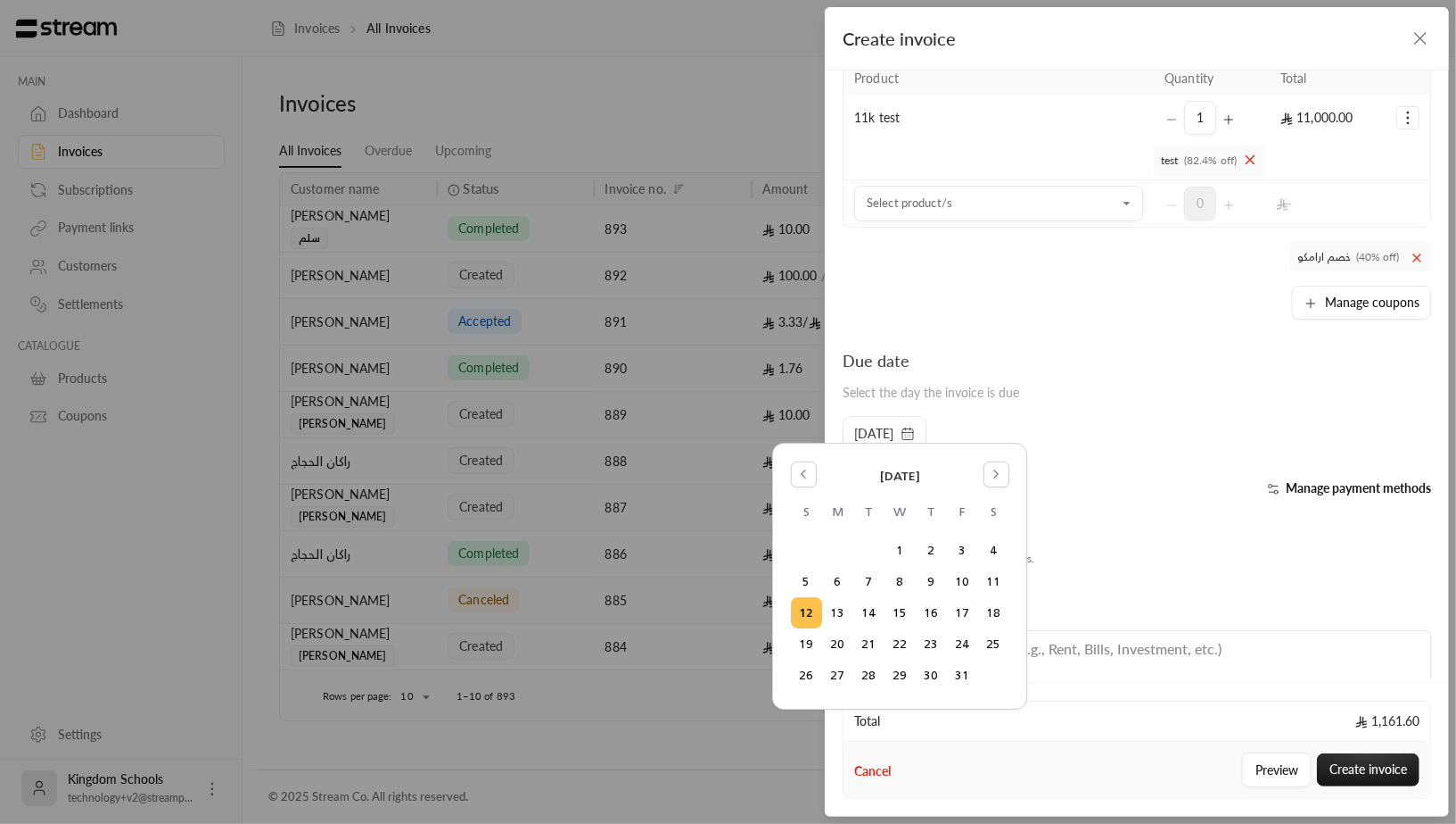
click at [915, 428] on icon "button" at bounding box center [907, 433] width 14 height 14
click at [1134, 430] on div "Due date Select the day the invoice is due [DATE]" at bounding box center [1136, 399] width 607 height 102
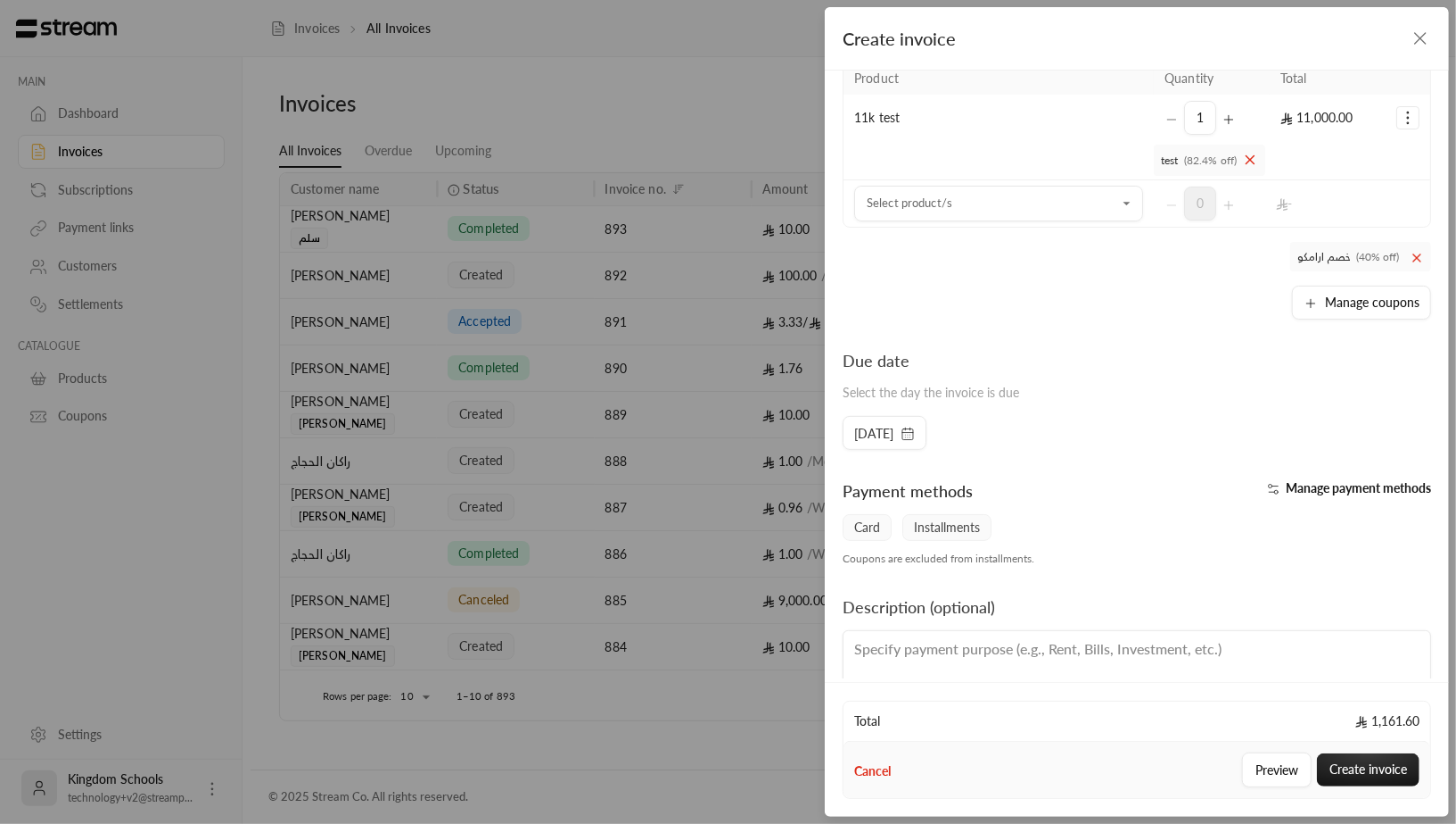
click at [913, 435] on rect "button" at bounding box center [907, 433] width 11 height 11
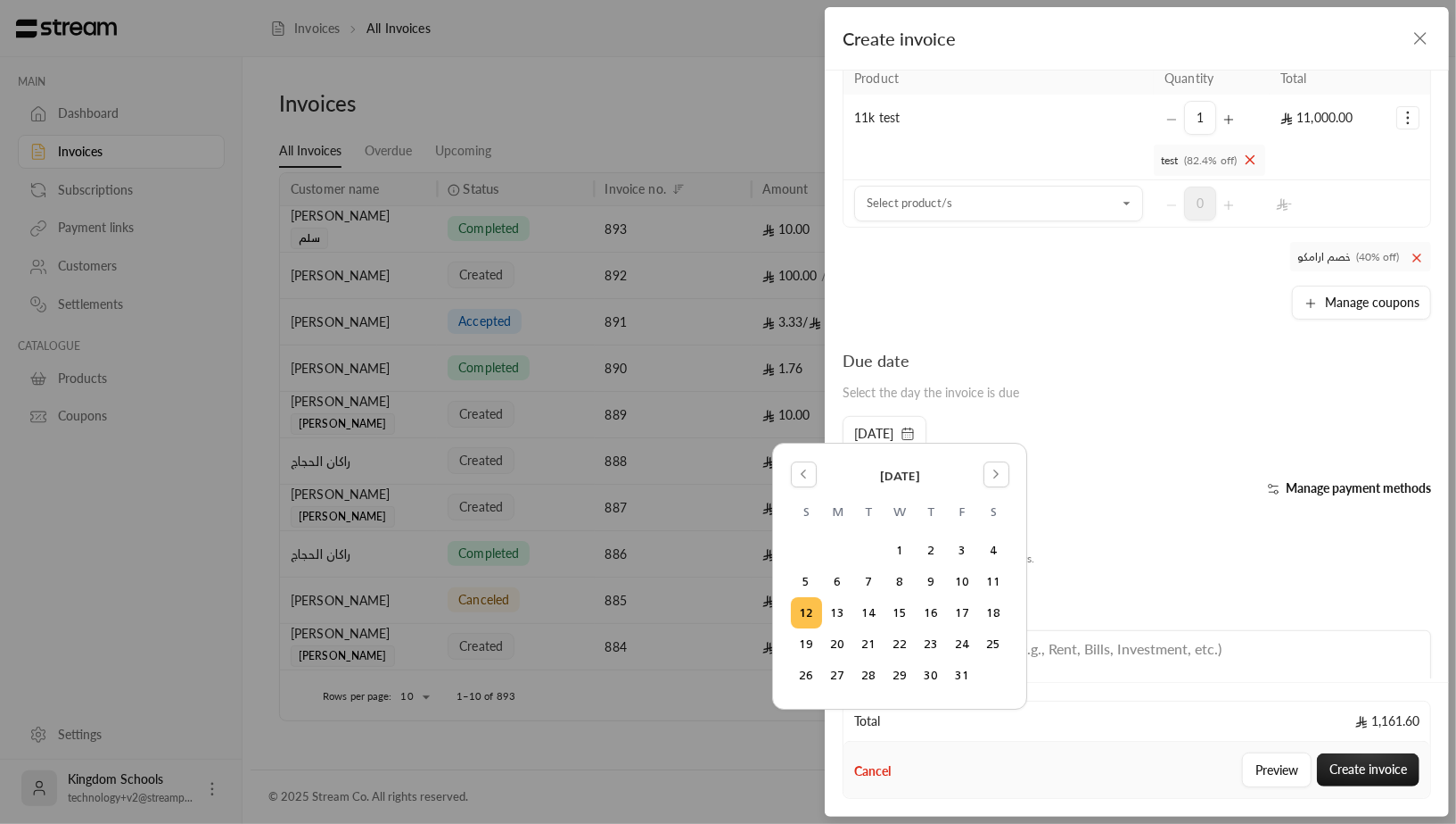
click at [1025, 369] on div "Due date Select the day the invoice is due" at bounding box center [1136, 382] width 607 height 68
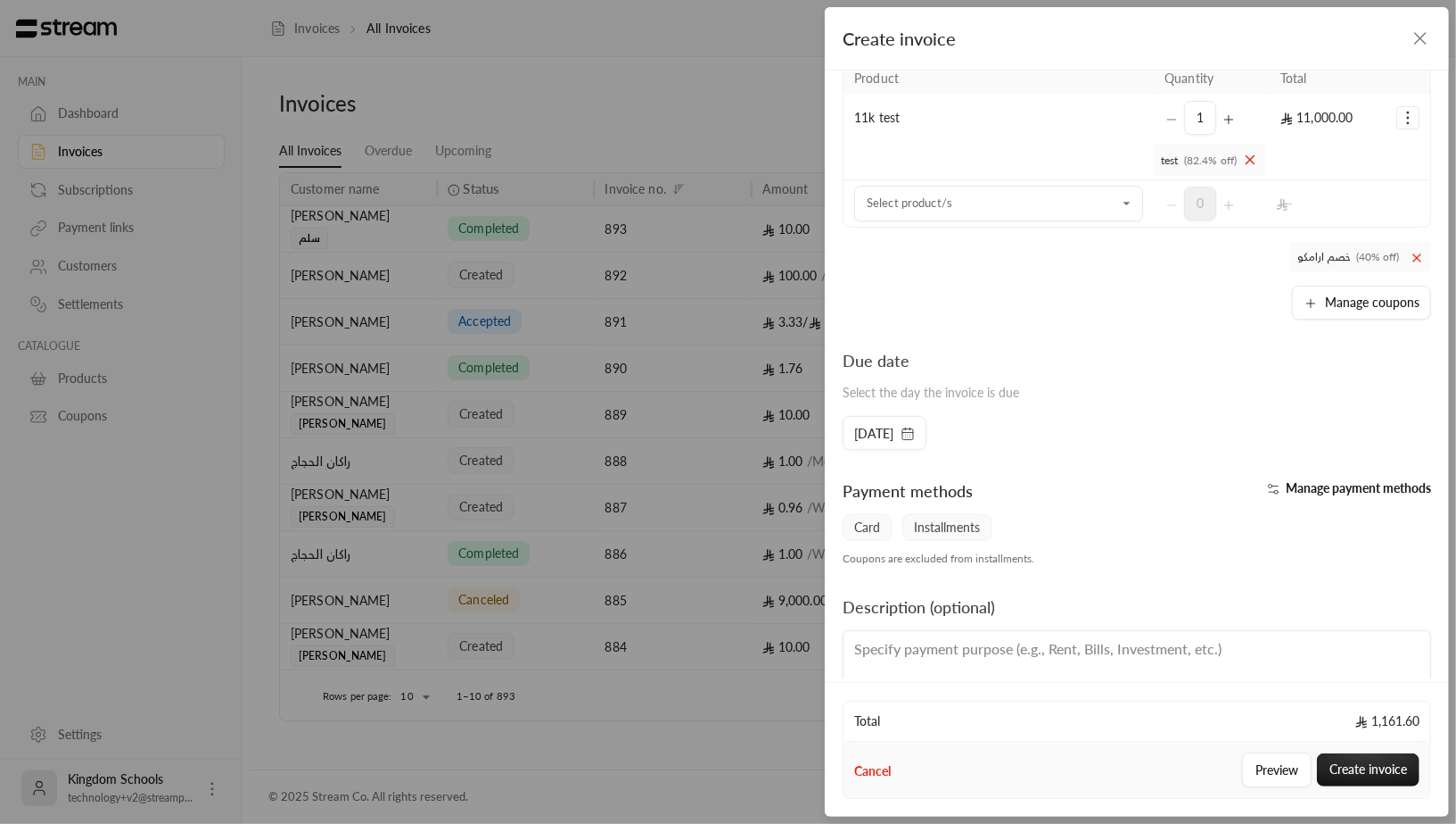
click at [1268, 485] on icon "button" at bounding box center [1274, 489] width 14 height 14
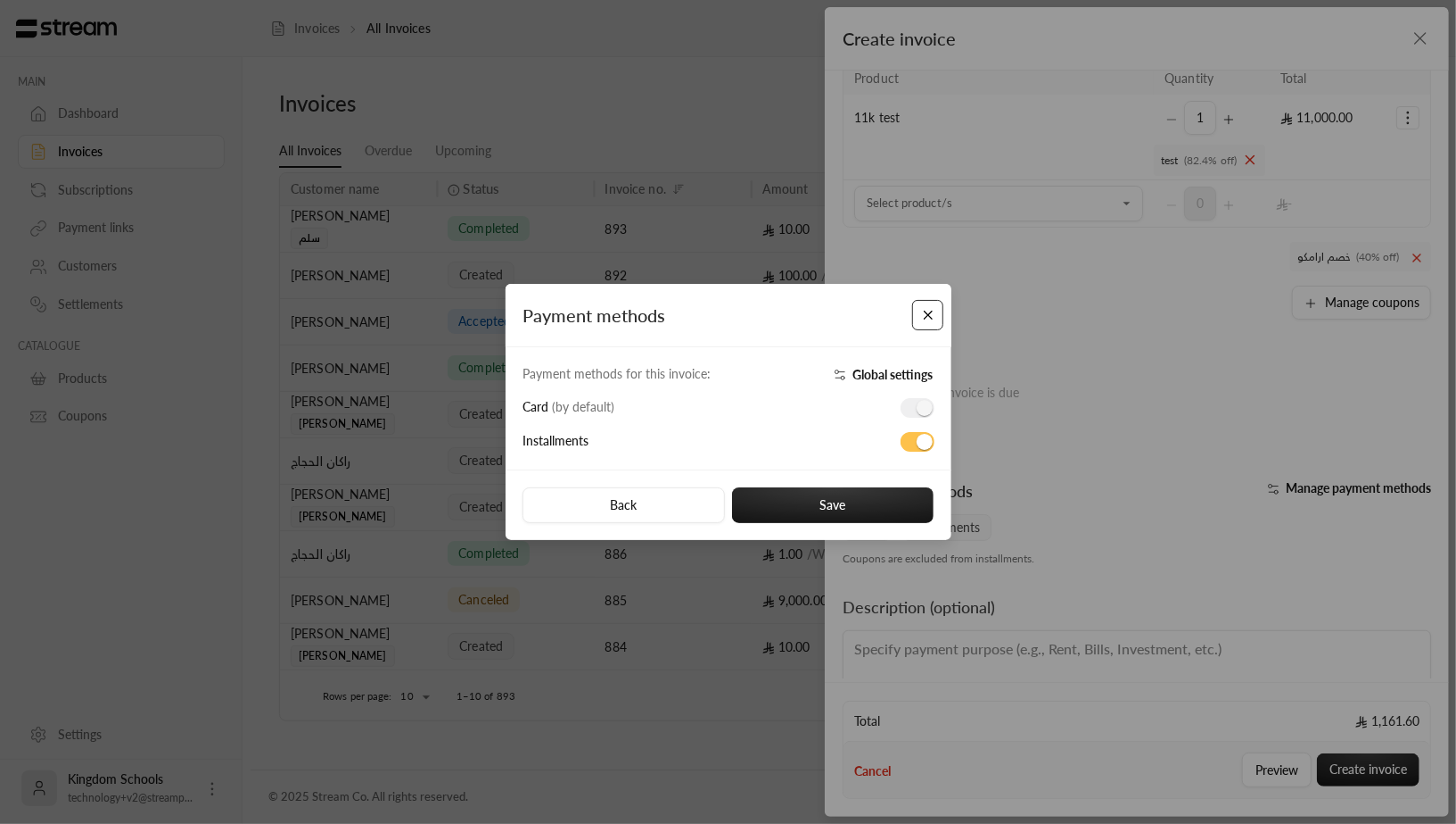
click at [935, 315] on button "Close" at bounding box center [927, 315] width 31 height 31
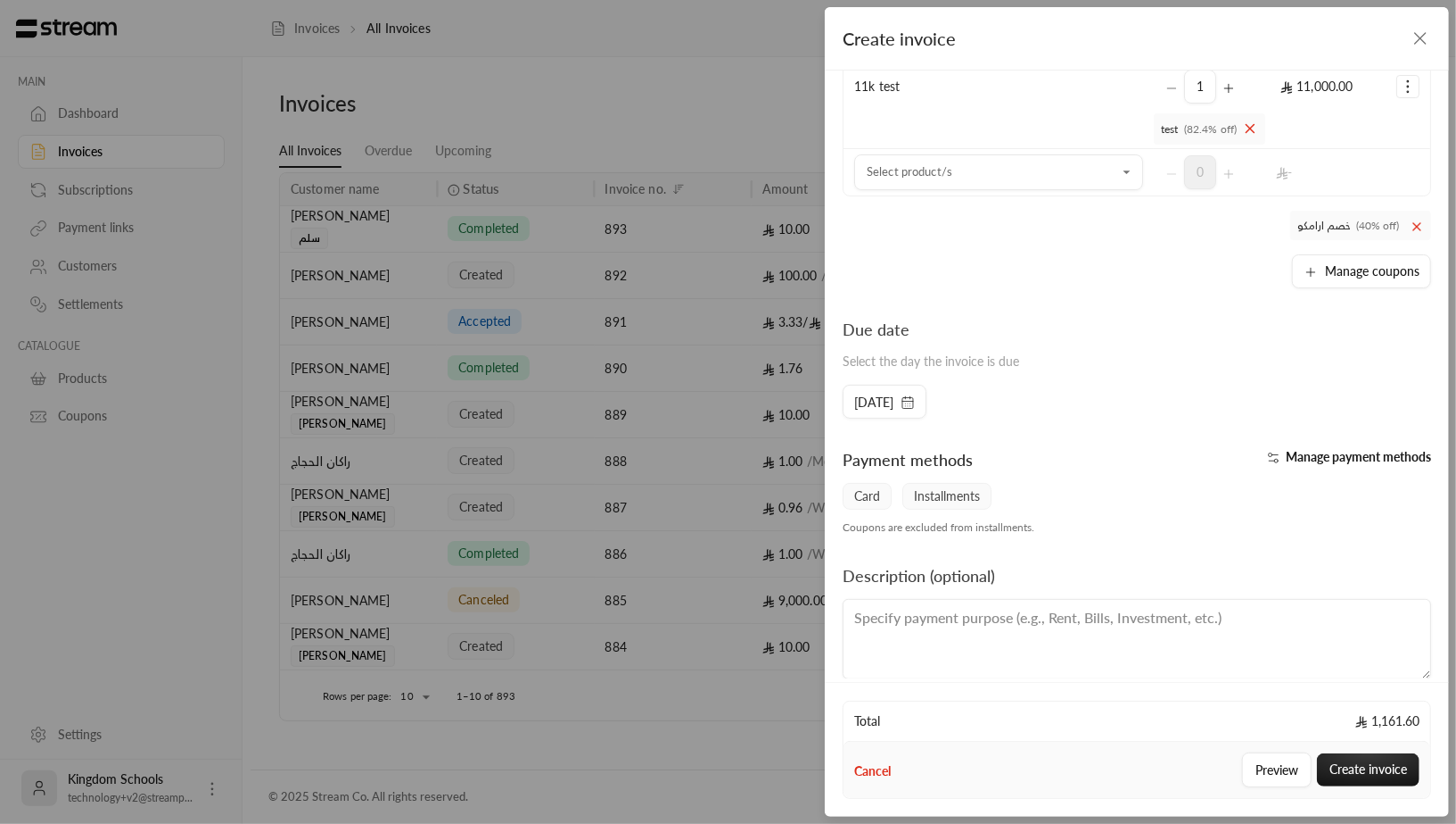
scroll to position [215, 0]
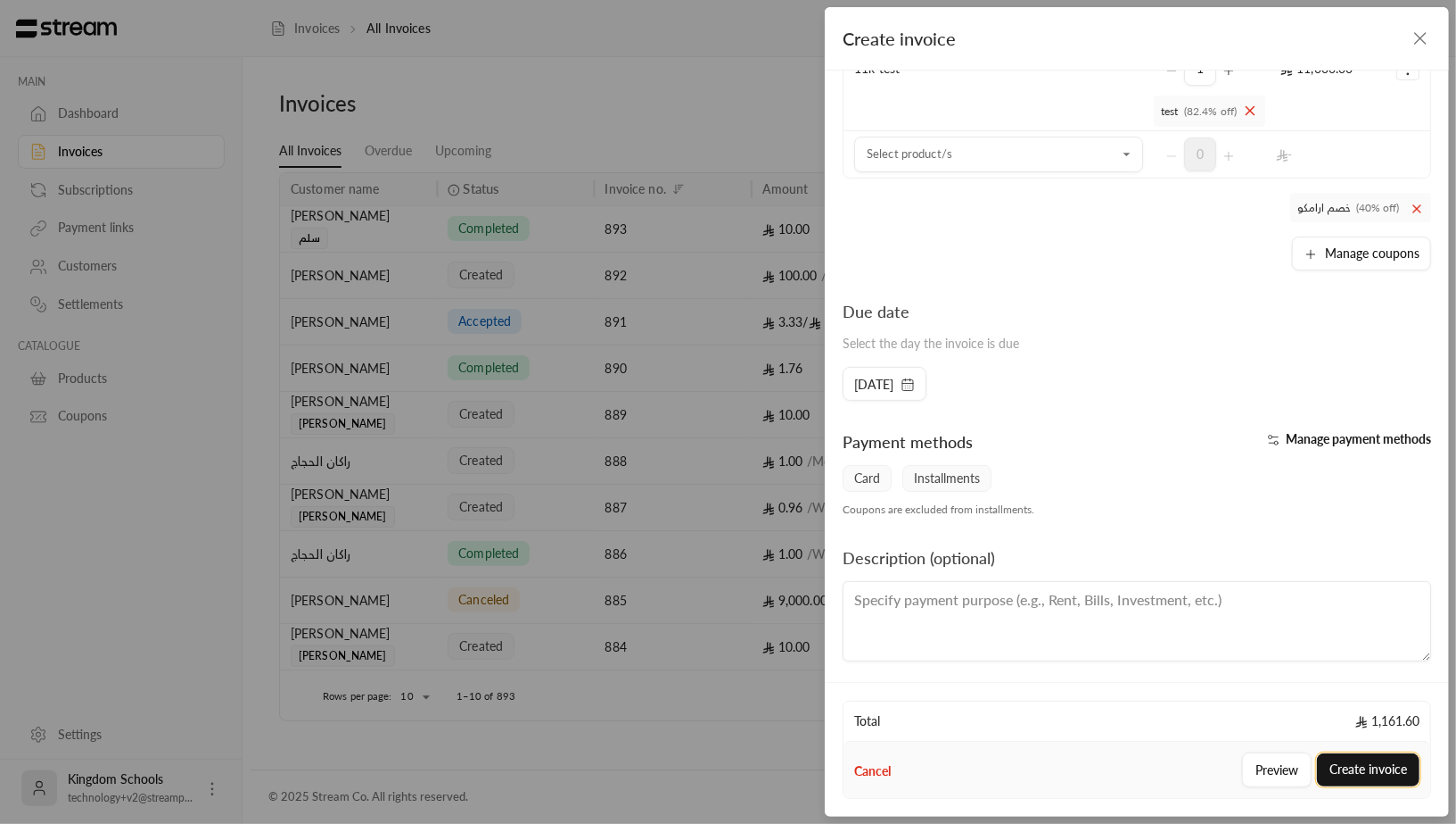
click at [1365, 763] on button "Create invoice" at bounding box center [1368, 769] width 103 height 33
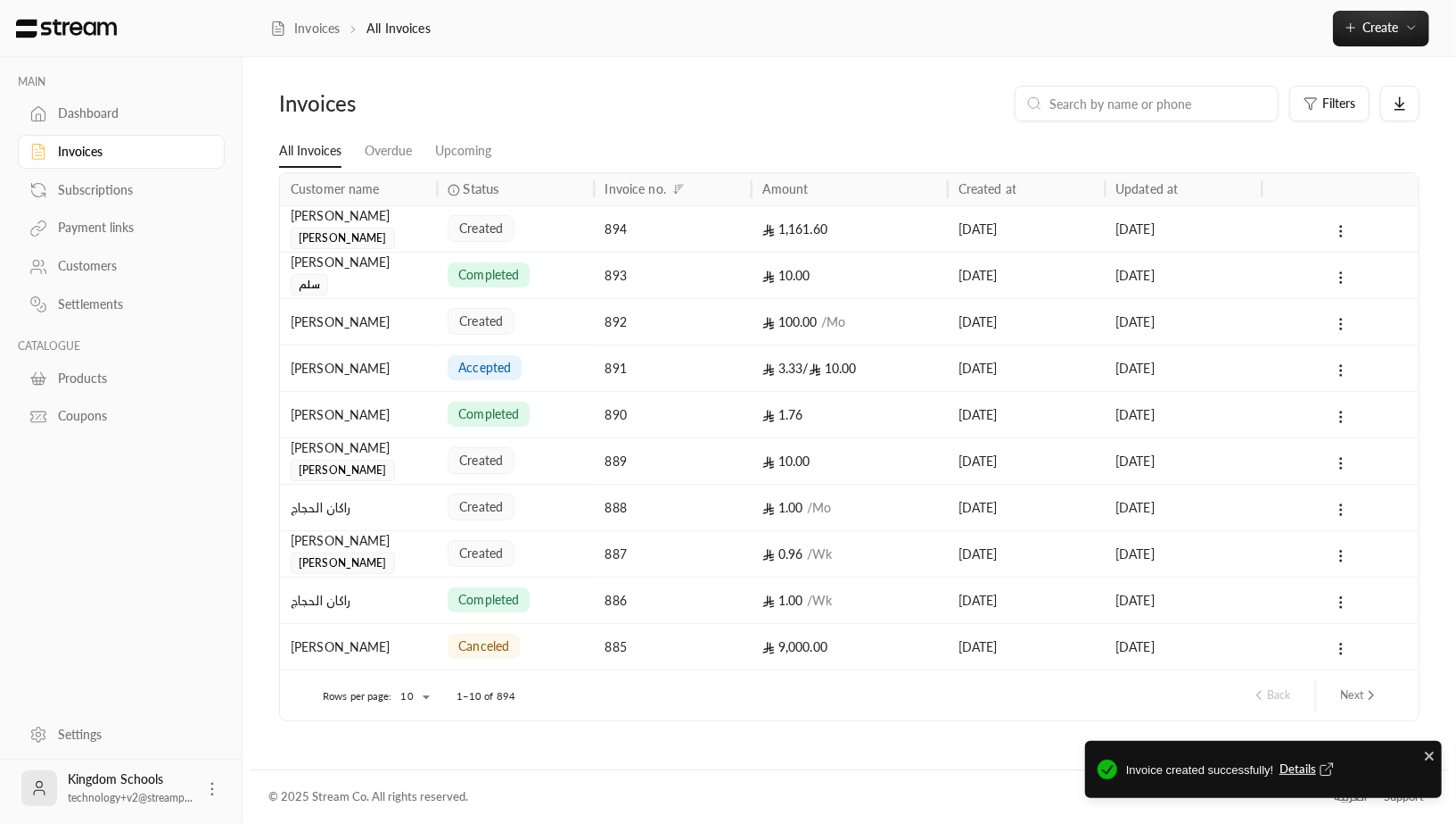
click at [1308, 768] on span "Details" at bounding box center [1309, 769] width 59 height 18
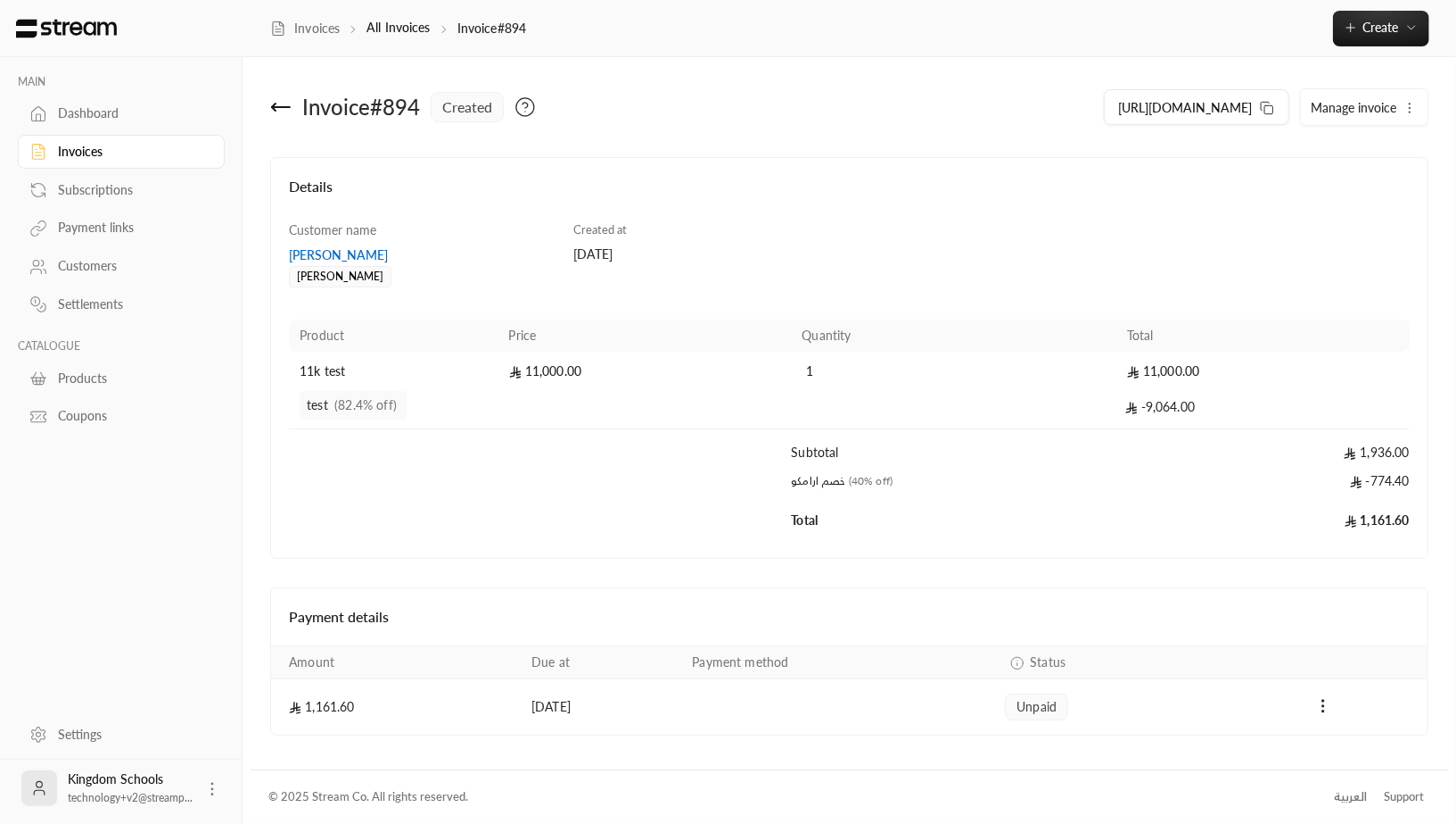
click at [1413, 118] on button "Manage invoice" at bounding box center [1364, 108] width 126 height 36
click at [1320, 708] on icon "Payments" at bounding box center [1324, 705] width 18 height 18
click at [1335, 743] on li "Mark as paid" at bounding box center [1363, 748] width 82 height 32
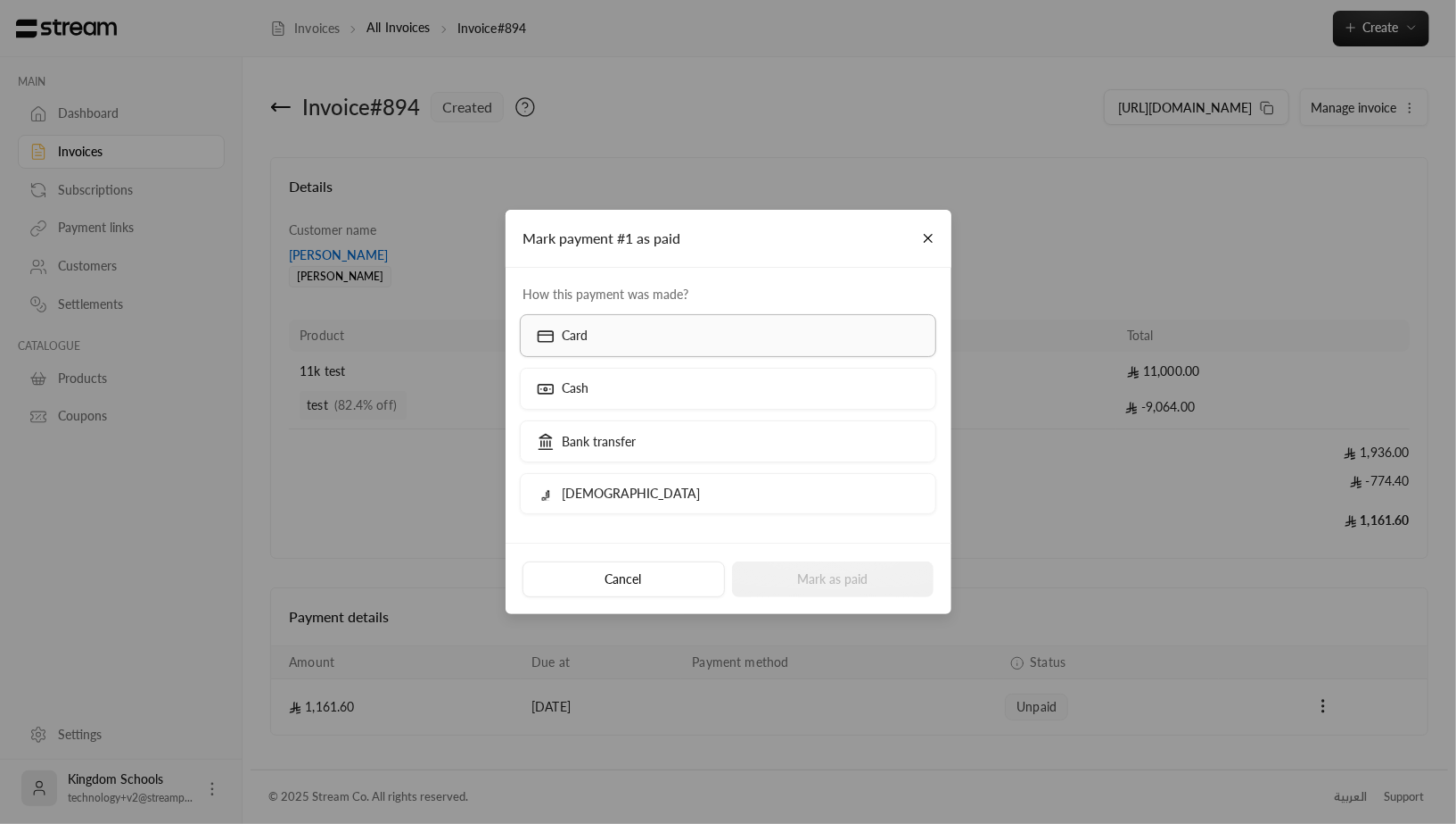
click at [676, 342] on label "Card" at bounding box center [728, 335] width 416 height 42
click at [830, 566] on button "Mark as paid" at bounding box center [833, 579] width 202 height 36
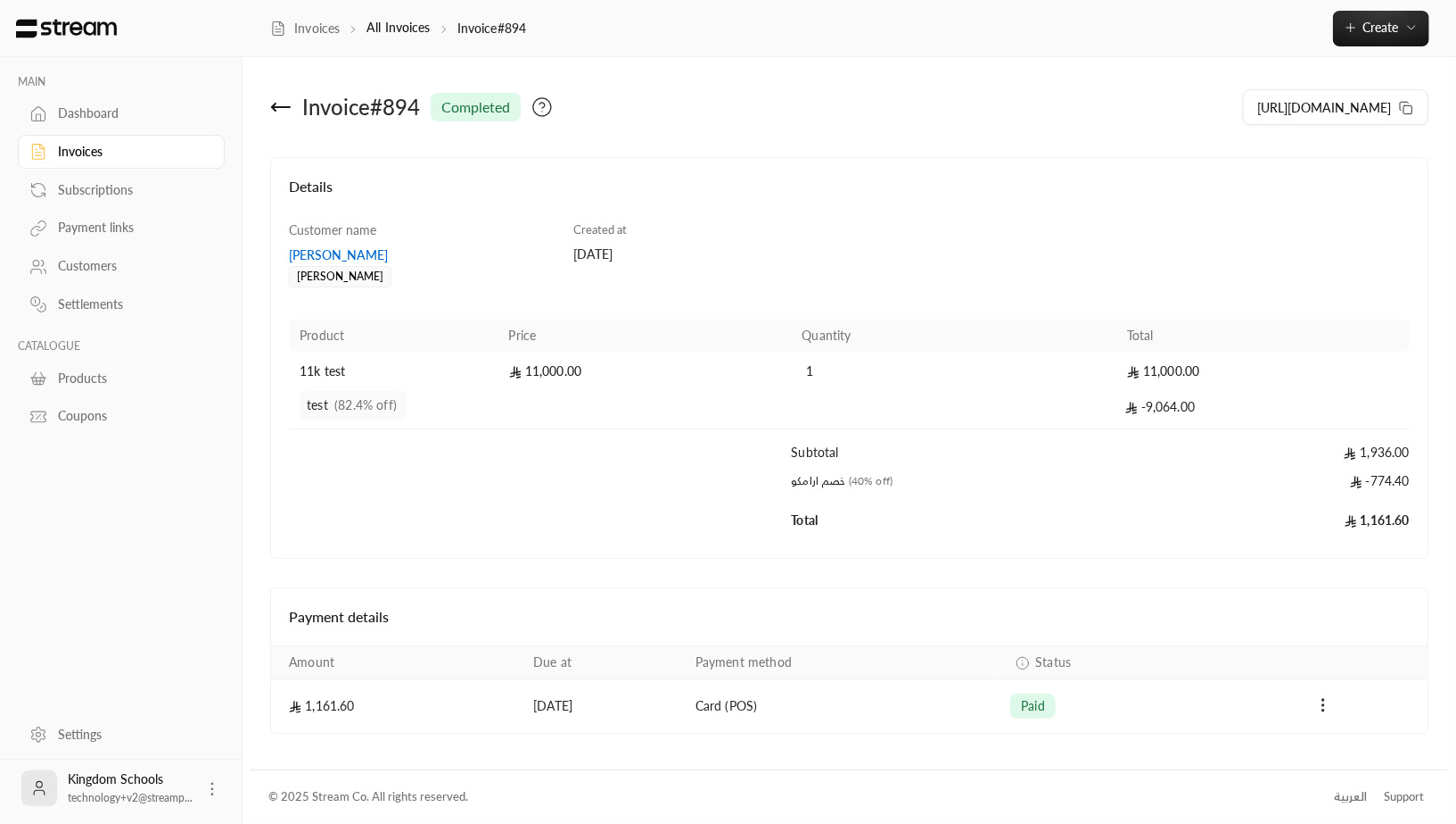
click at [287, 107] on icon at bounding box center [281, 107] width 18 height 0
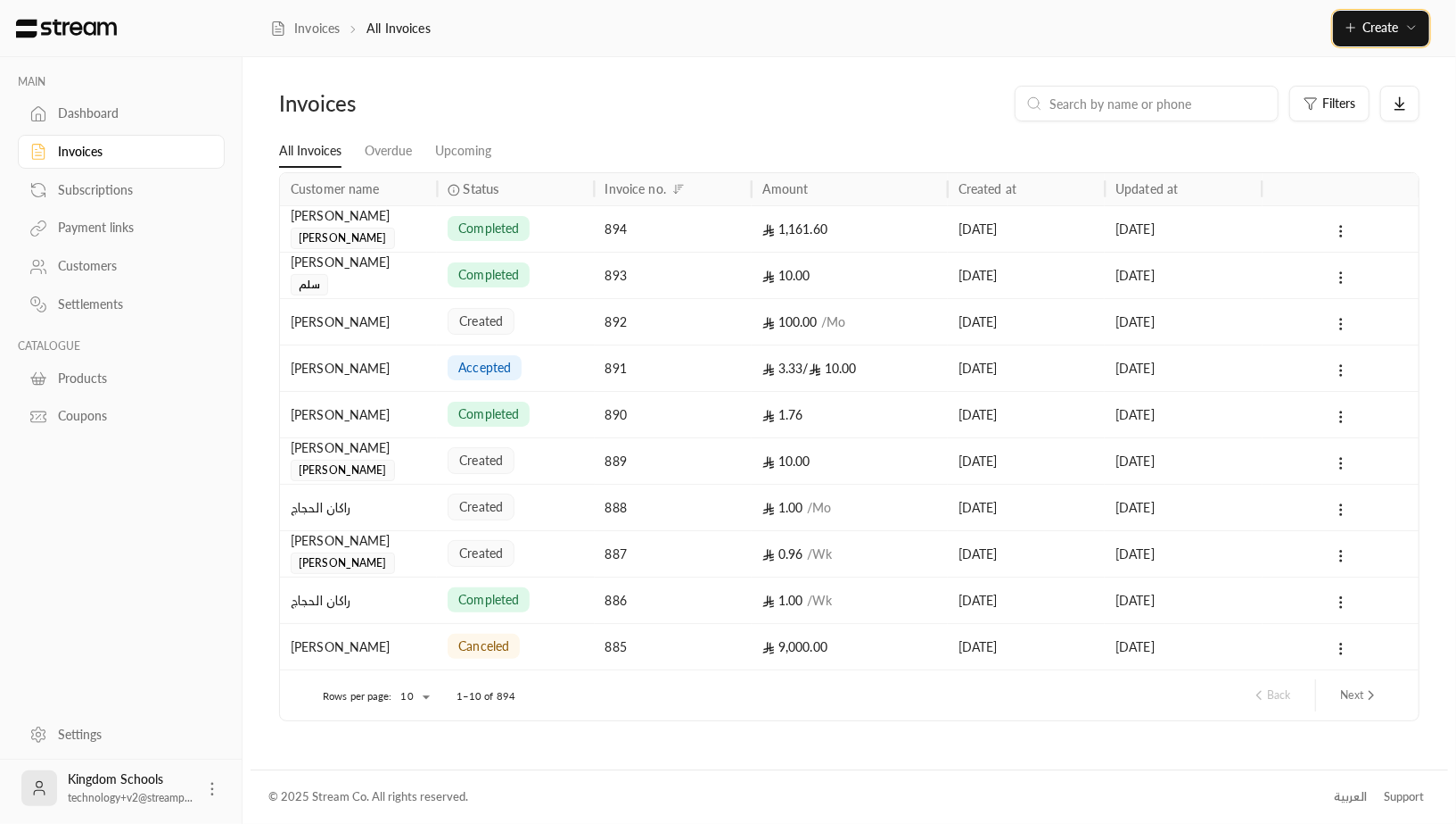
click at [1378, 37] on button "Create" at bounding box center [1381, 29] width 97 height 36
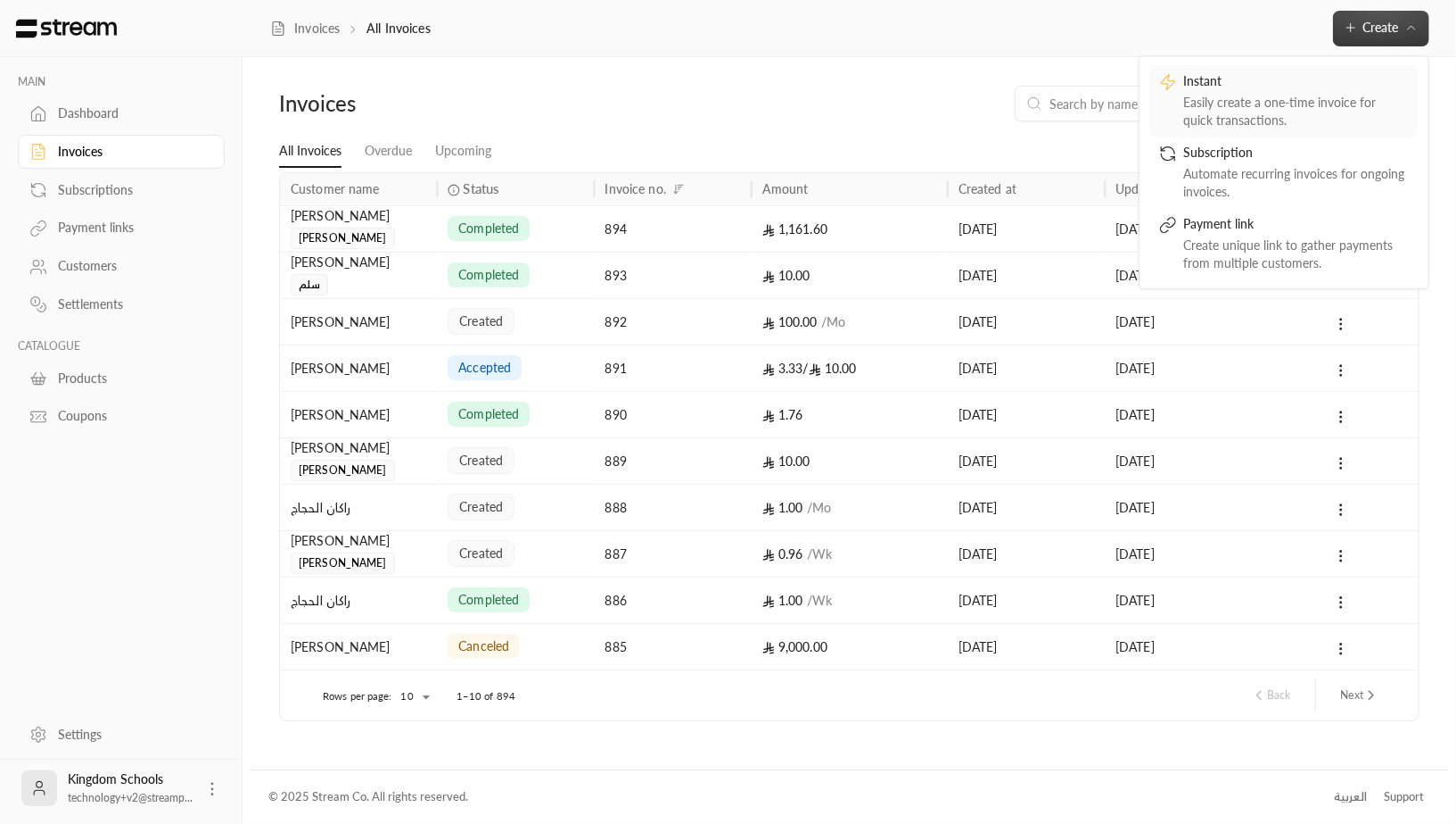
click at [1221, 119] on div "Easily create a one-time invoice for quick transactions." at bounding box center [1297, 112] width 225 height 36
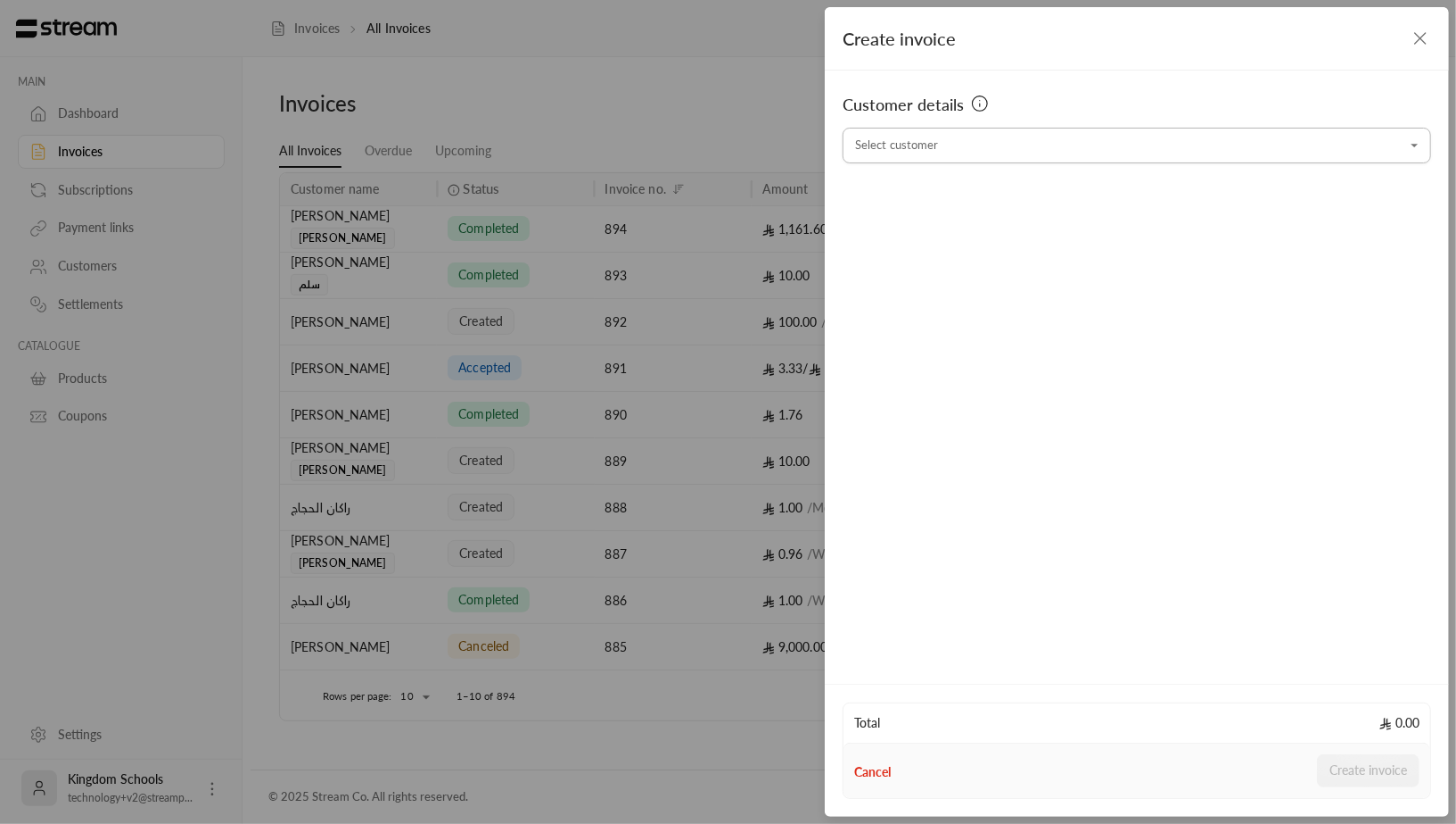
click at [892, 158] on input "Select customer" at bounding box center [1136, 145] width 589 height 31
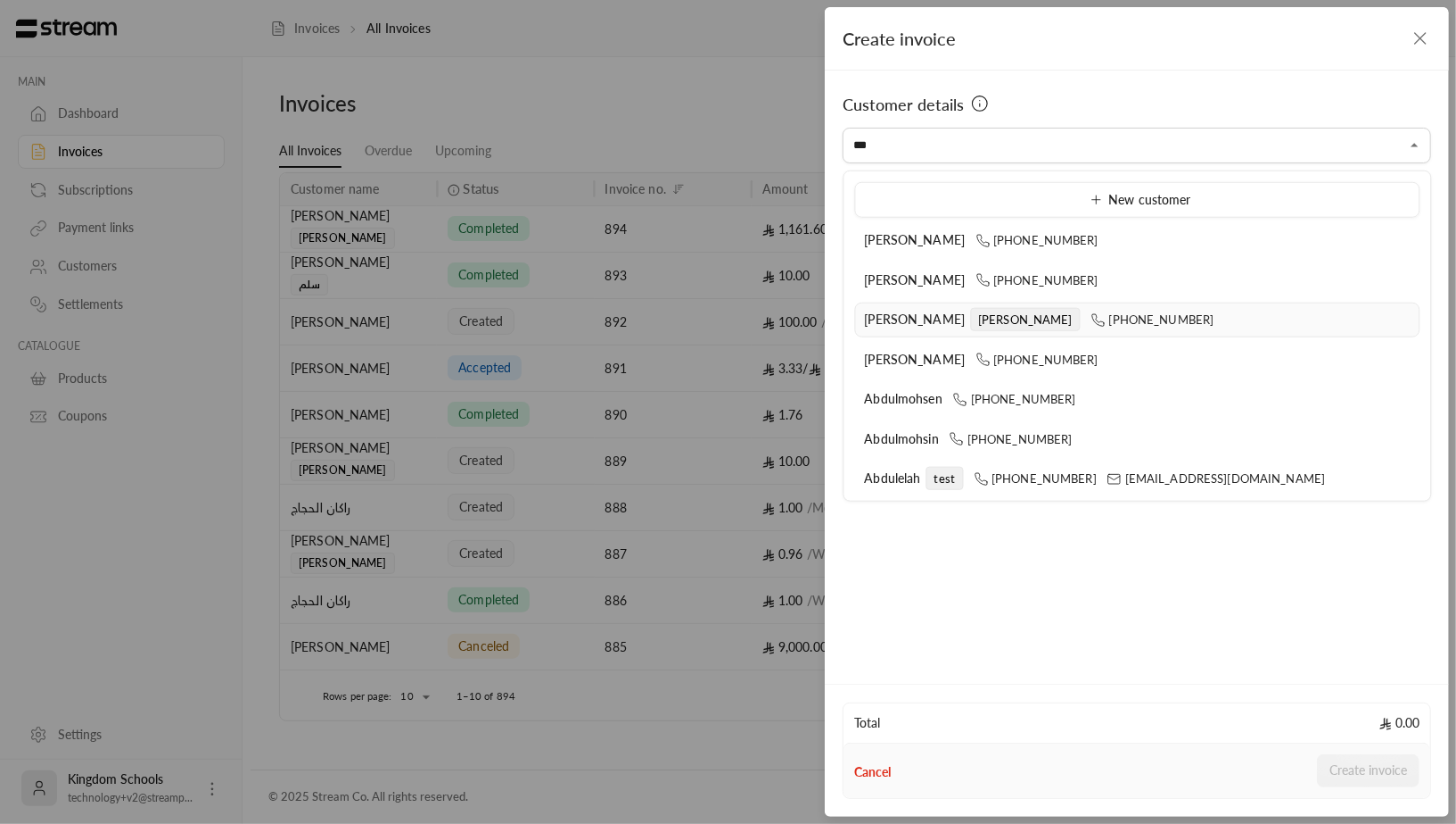
click at [928, 313] on span "[PERSON_NAME]" at bounding box center [915, 319] width 101 height 15
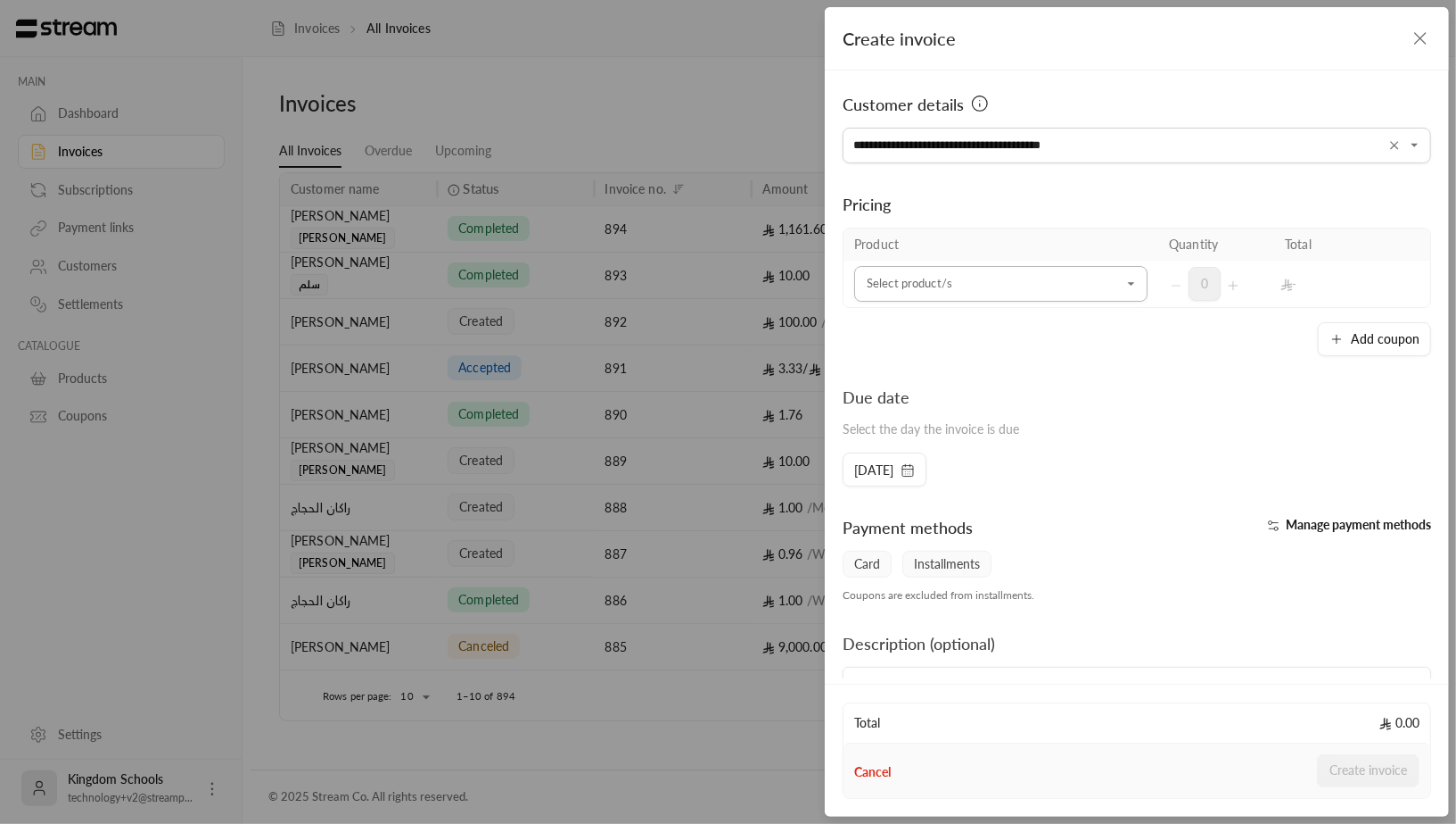
type input "**********"
click at [935, 269] on input "Select customer" at bounding box center [1001, 284] width 294 height 31
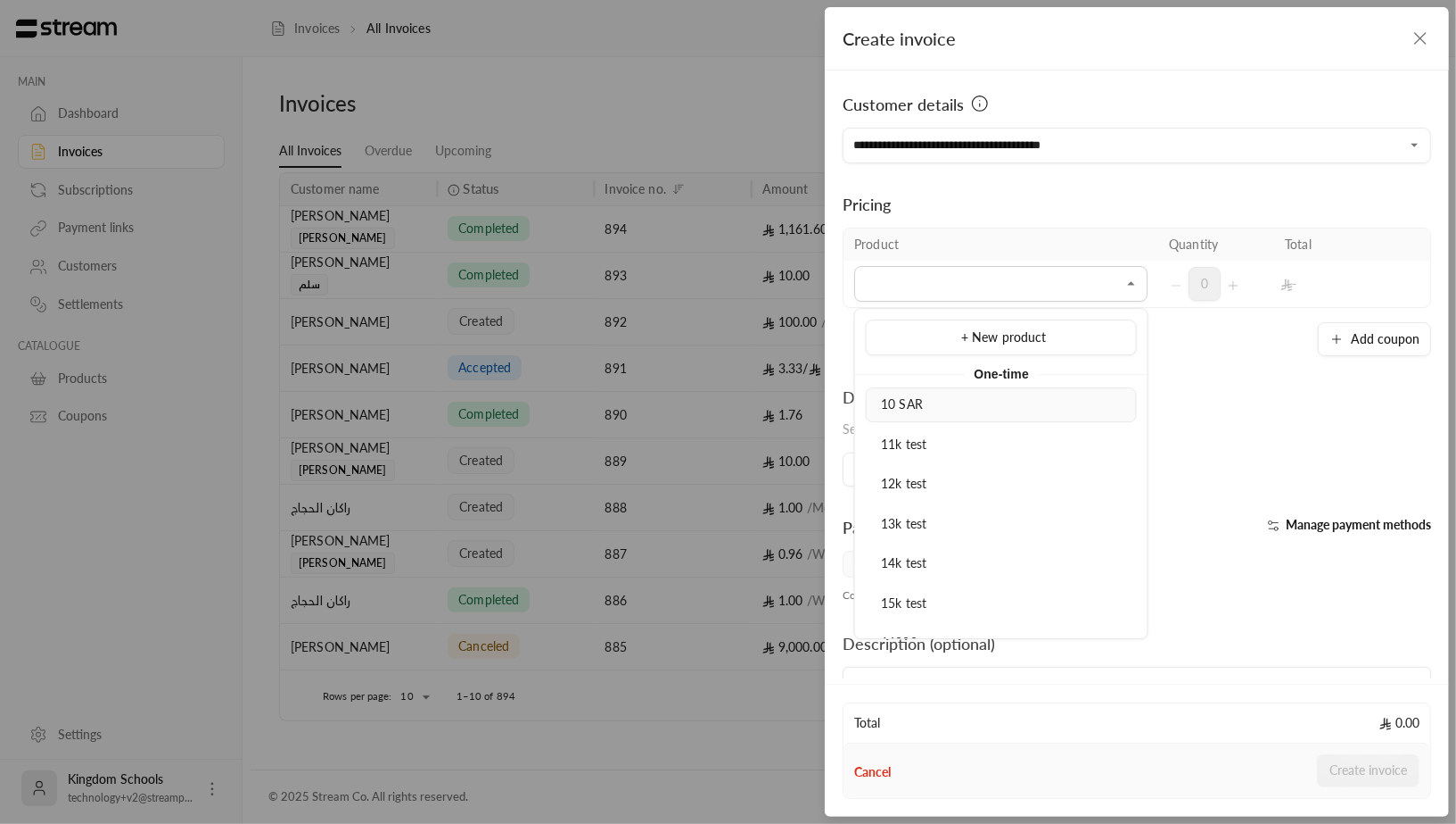
click at [952, 420] on li "10 SAR" at bounding box center [1002, 405] width 271 height 35
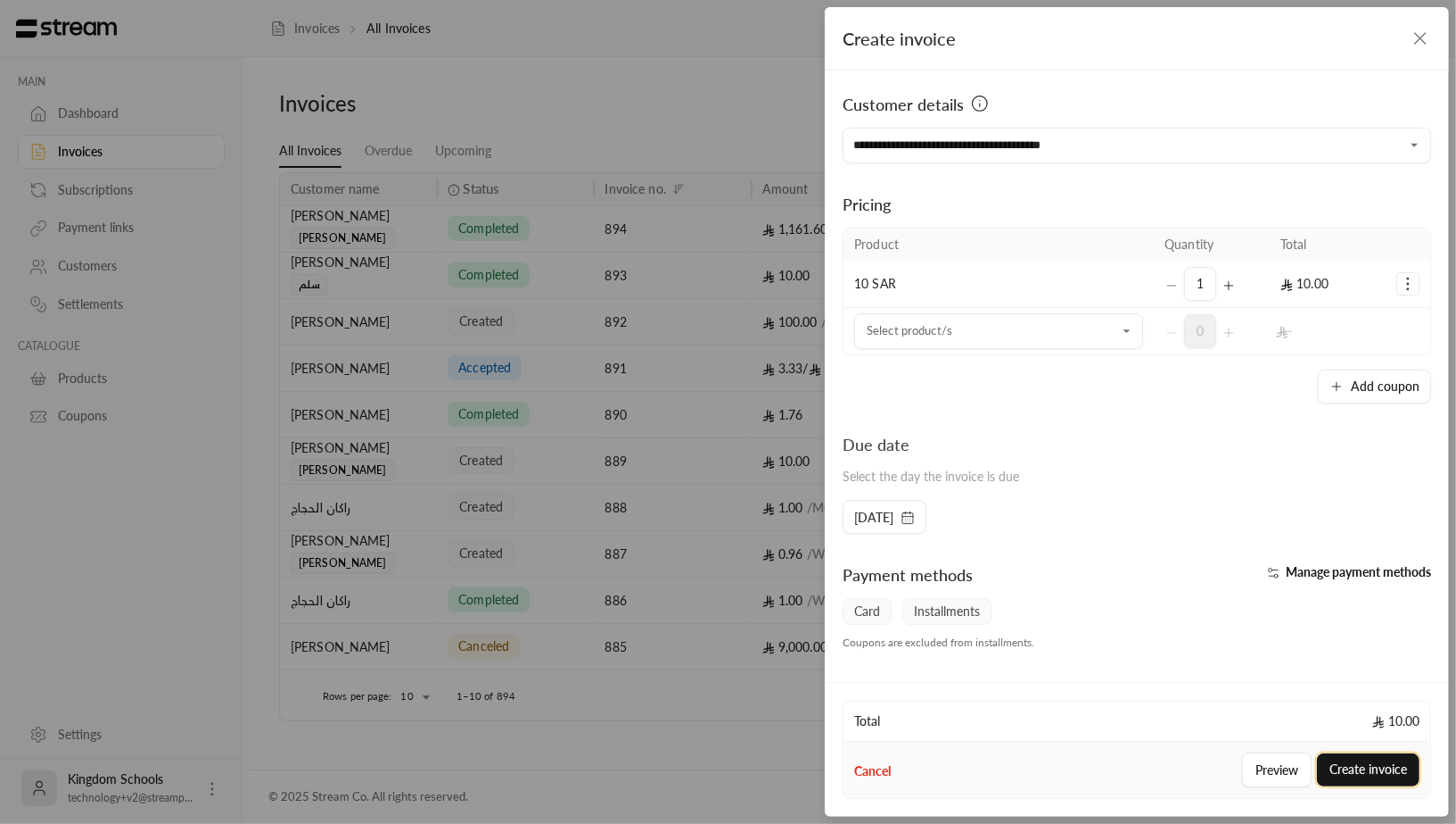
click at [1400, 767] on button "Create invoice" at bounding box center [1368, 769] width 103 height 33
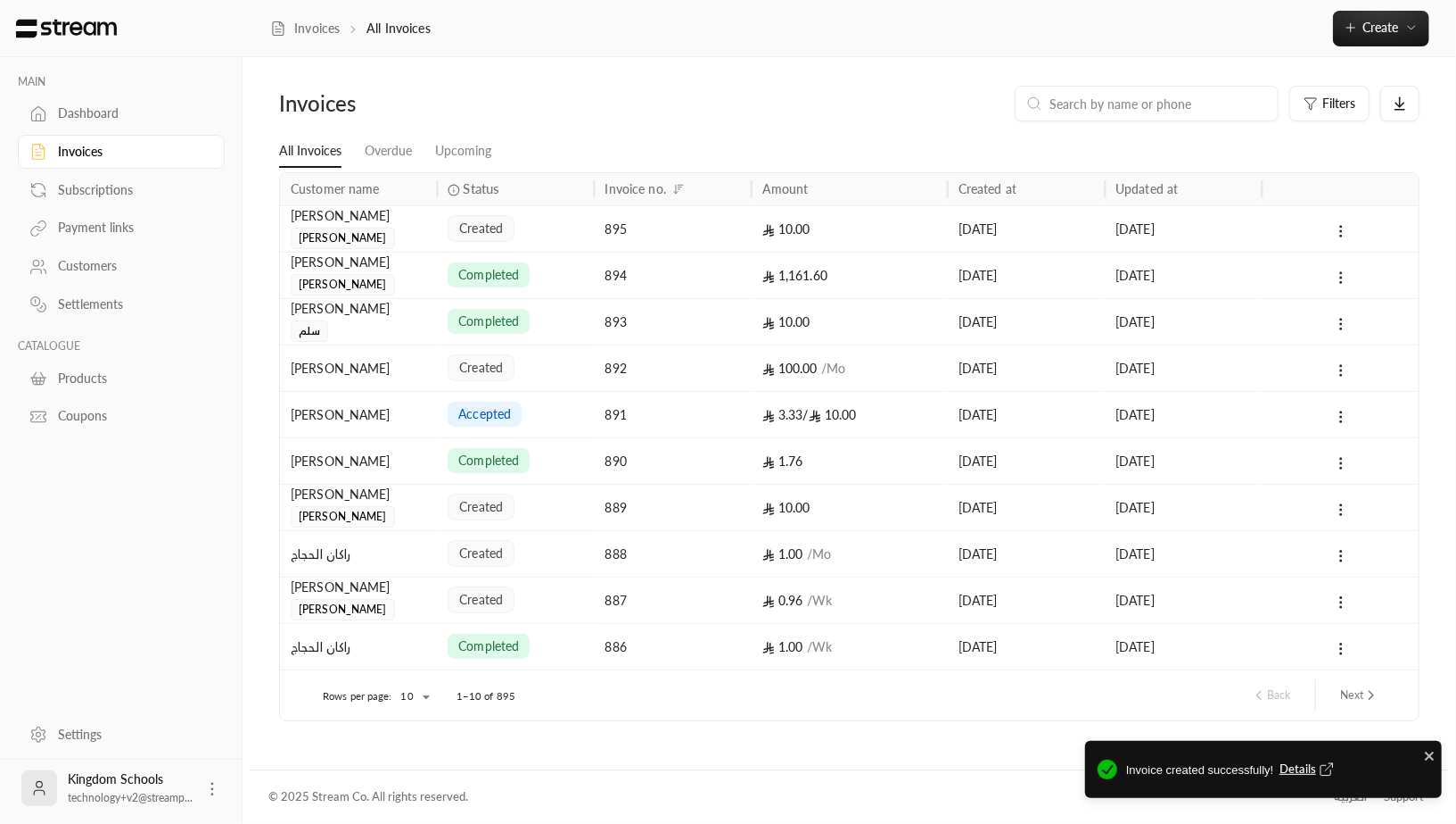
click at [106, 264] on div "Customers" at bounding box center [129, 266] width 144 height 18
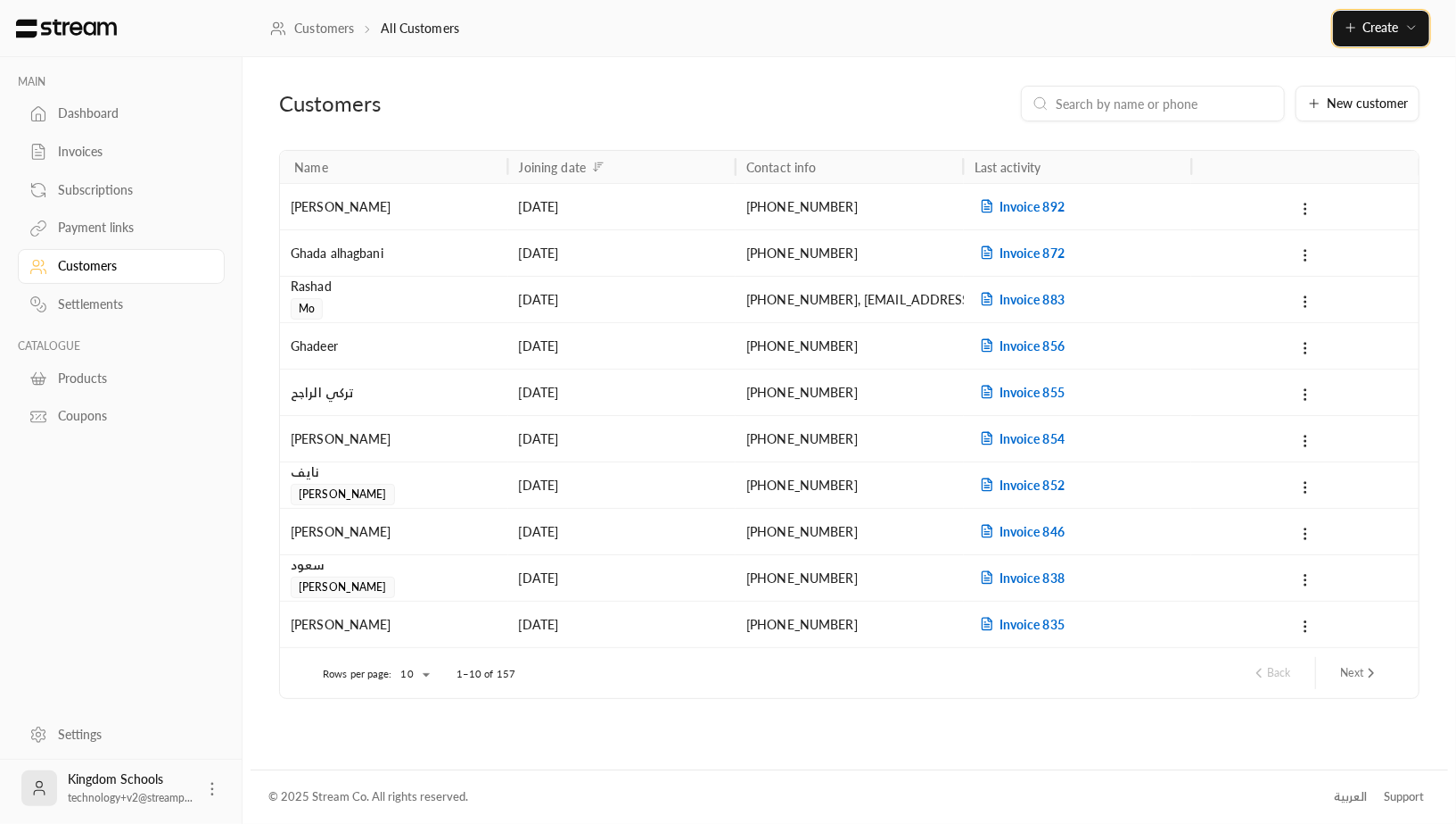
click at [1360, 24] on span "Create" at bounding box center [1381, 27] width 75 height 15
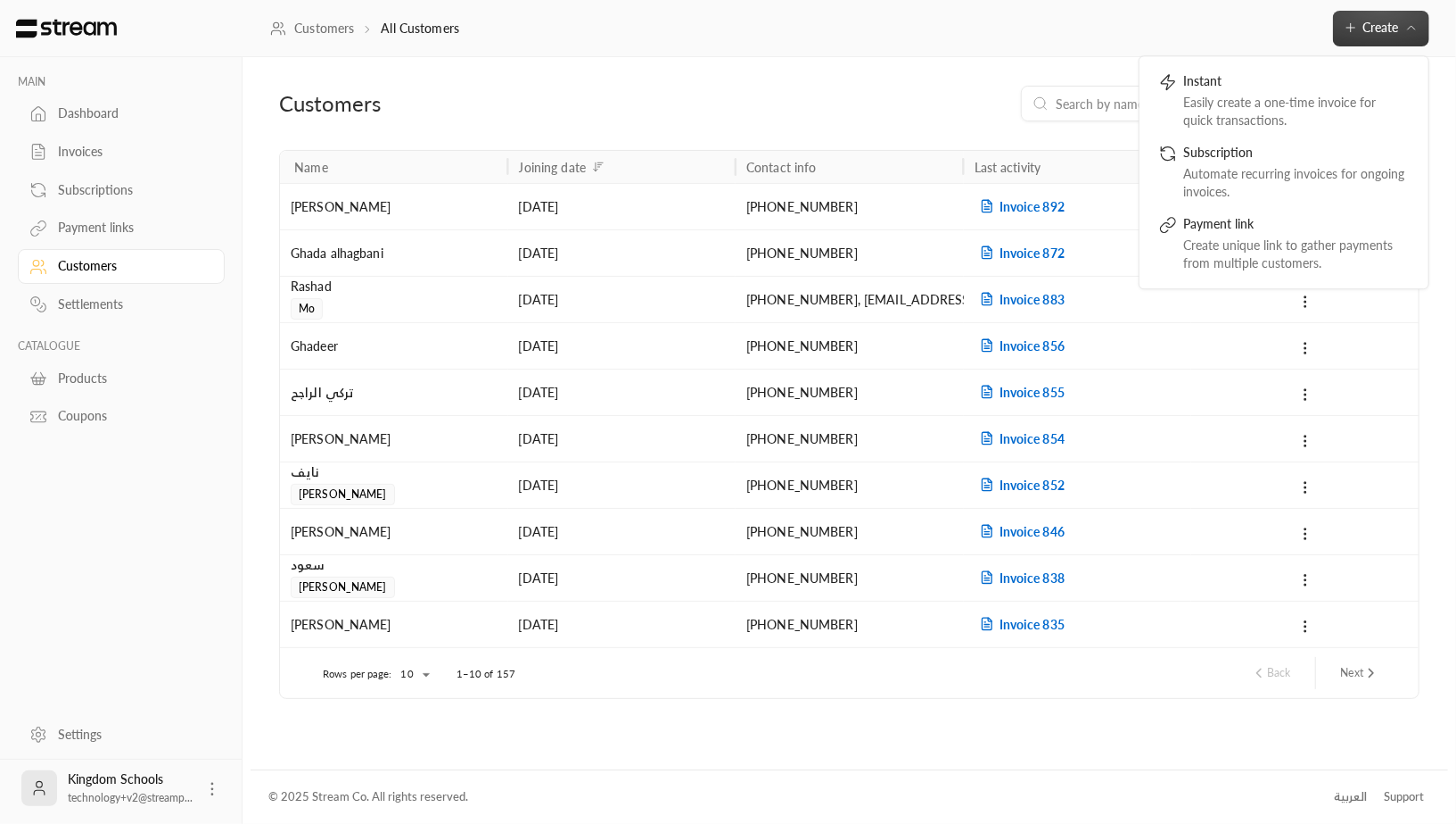
click at [1136, 38] on div "Customers All Customers Create Instant Easily create a one-time invoice for qui…" at bounding box center [849, 29] width 1195 height 36
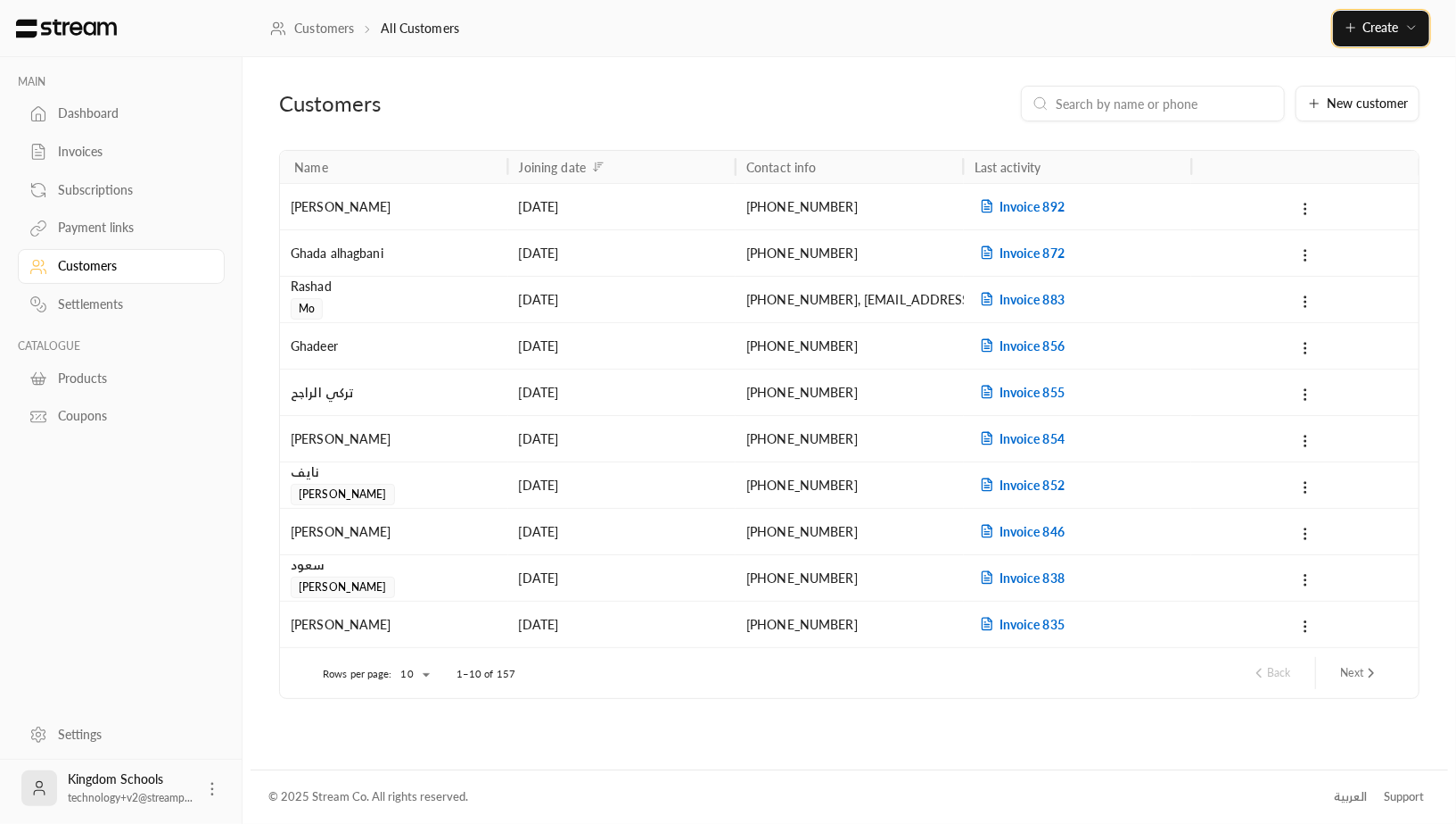
click at [1347, 28] on icon "button" at bounding box center [1350, 28] width 8 height 0
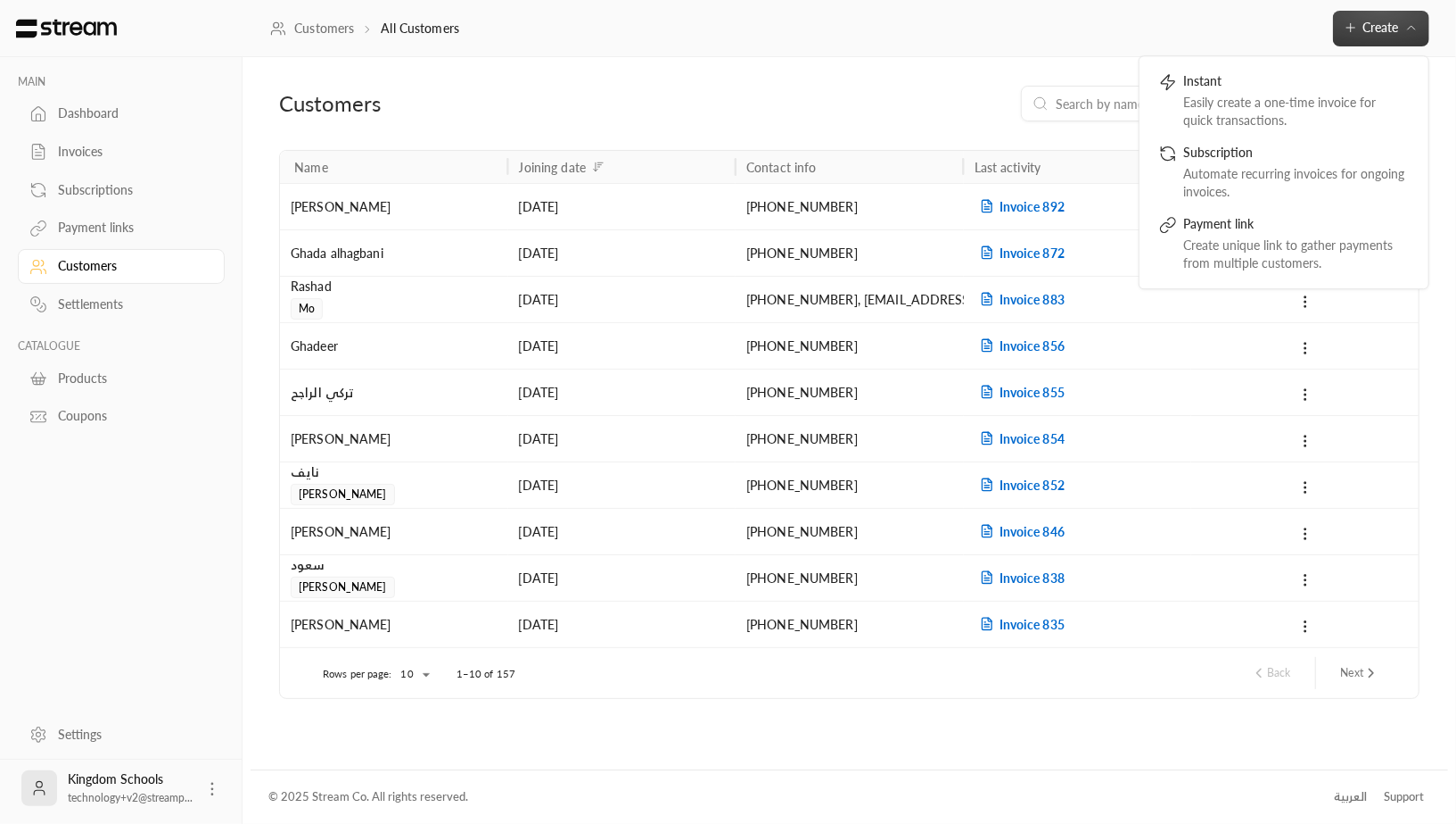
click at [972, 77] on div "Customers New customer Name Joining date Contact info Last activity عبدالعزيز […" at bounding box center [849, 412] width 1198 height 711
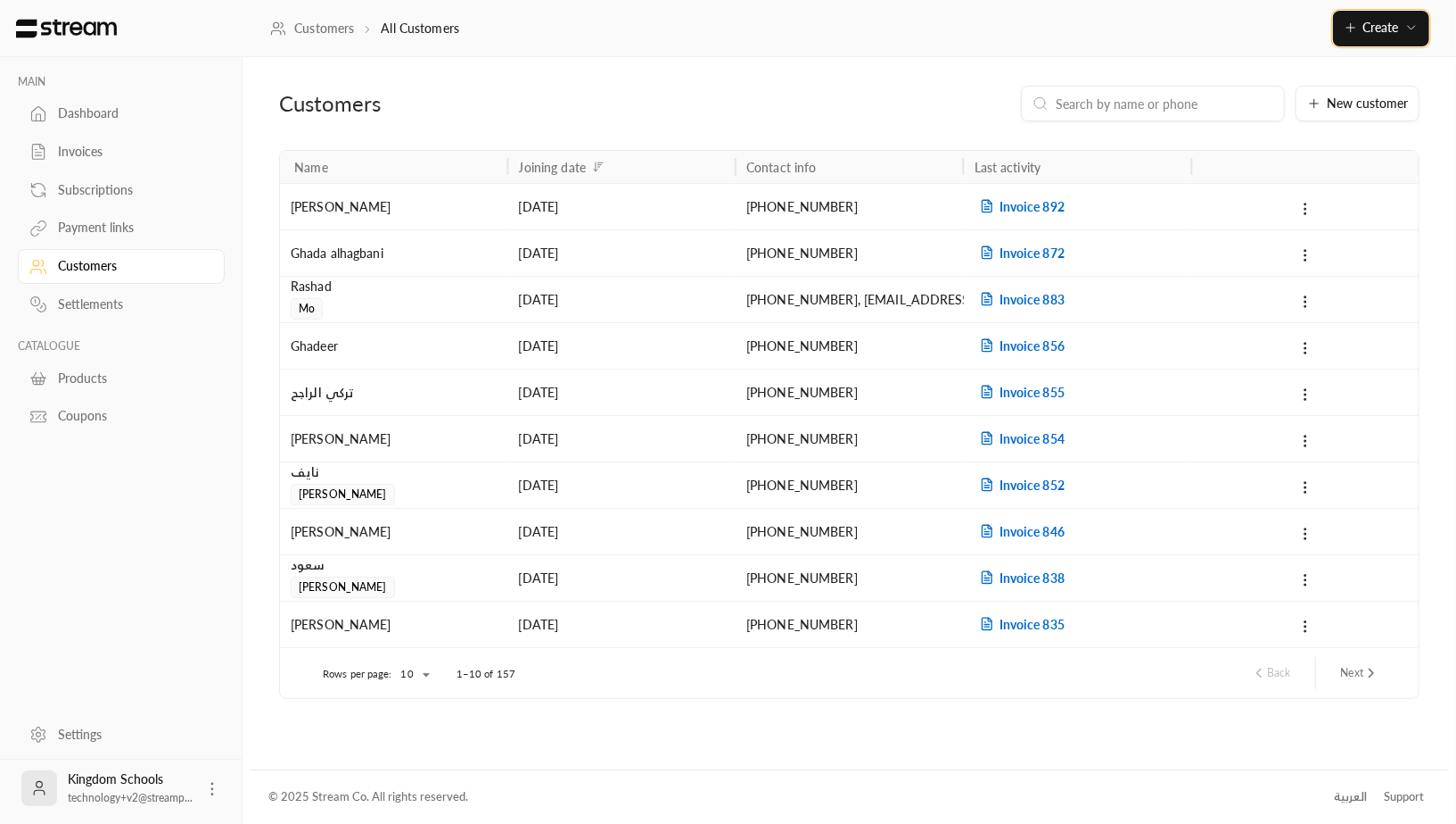
click at [1374, 40] on button "Create" at bounding box center [1381, 29] width 97 height 36
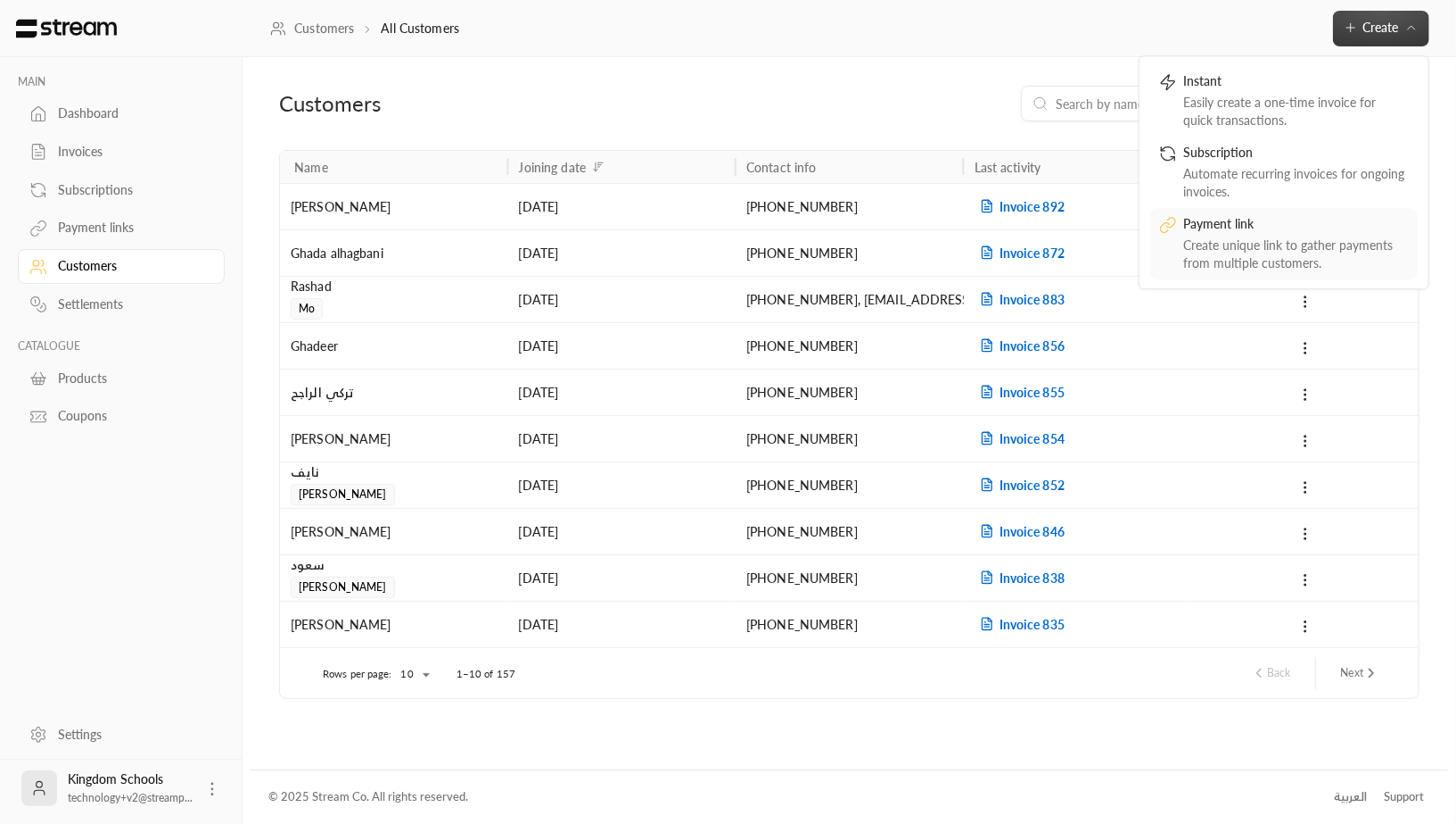
click at [1210, 228] on div "Payment link" at bounding box center [1297, 225] width 225 height 21
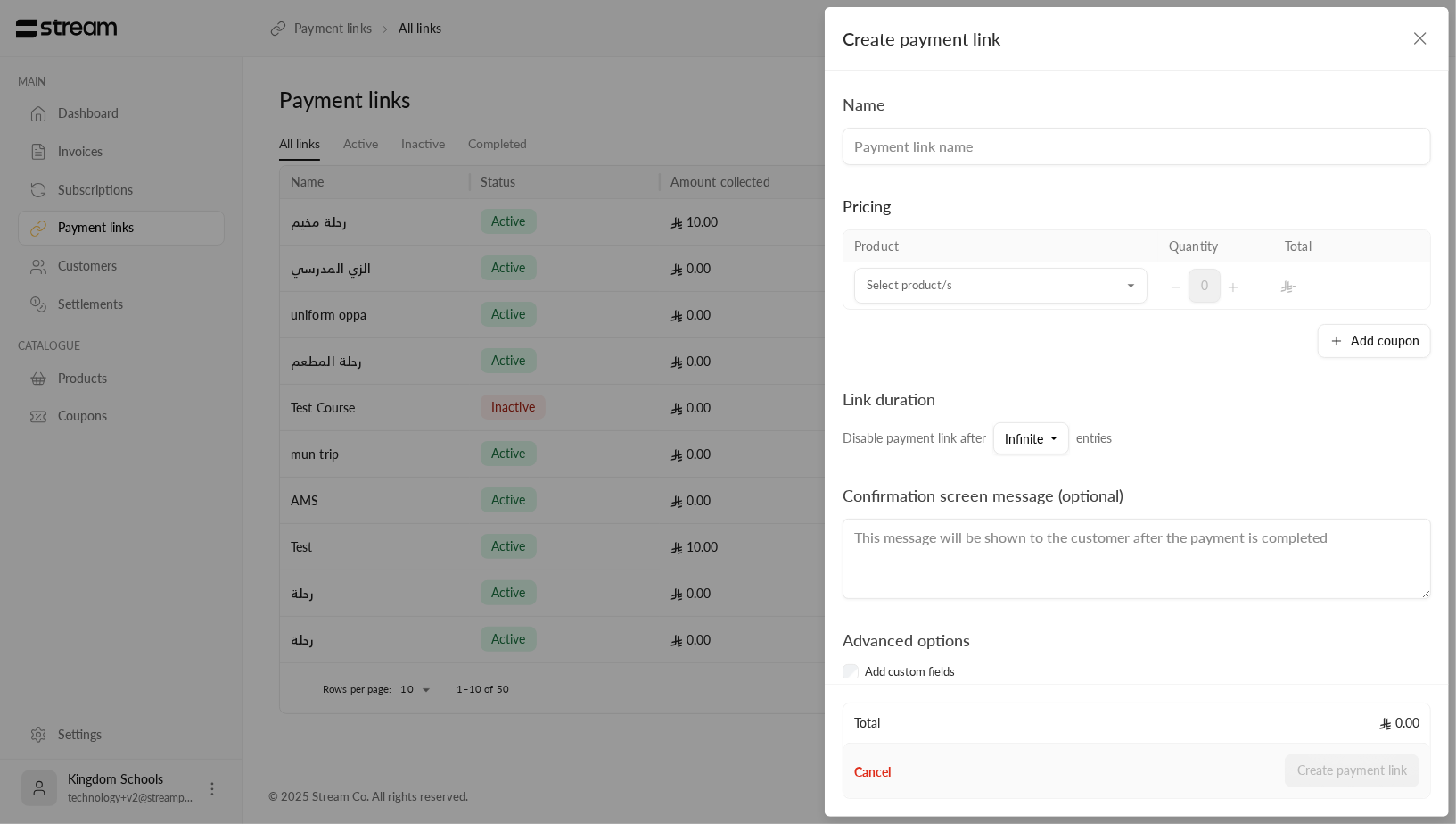
click at [1115, 141] on input at bounding box center [1136, 146] width 589 height 38
type input "c"
click at [1032, 301] on div "Select product/s" at bounding box center [1001, 286] width 294 height 36
type input "Child Protection"
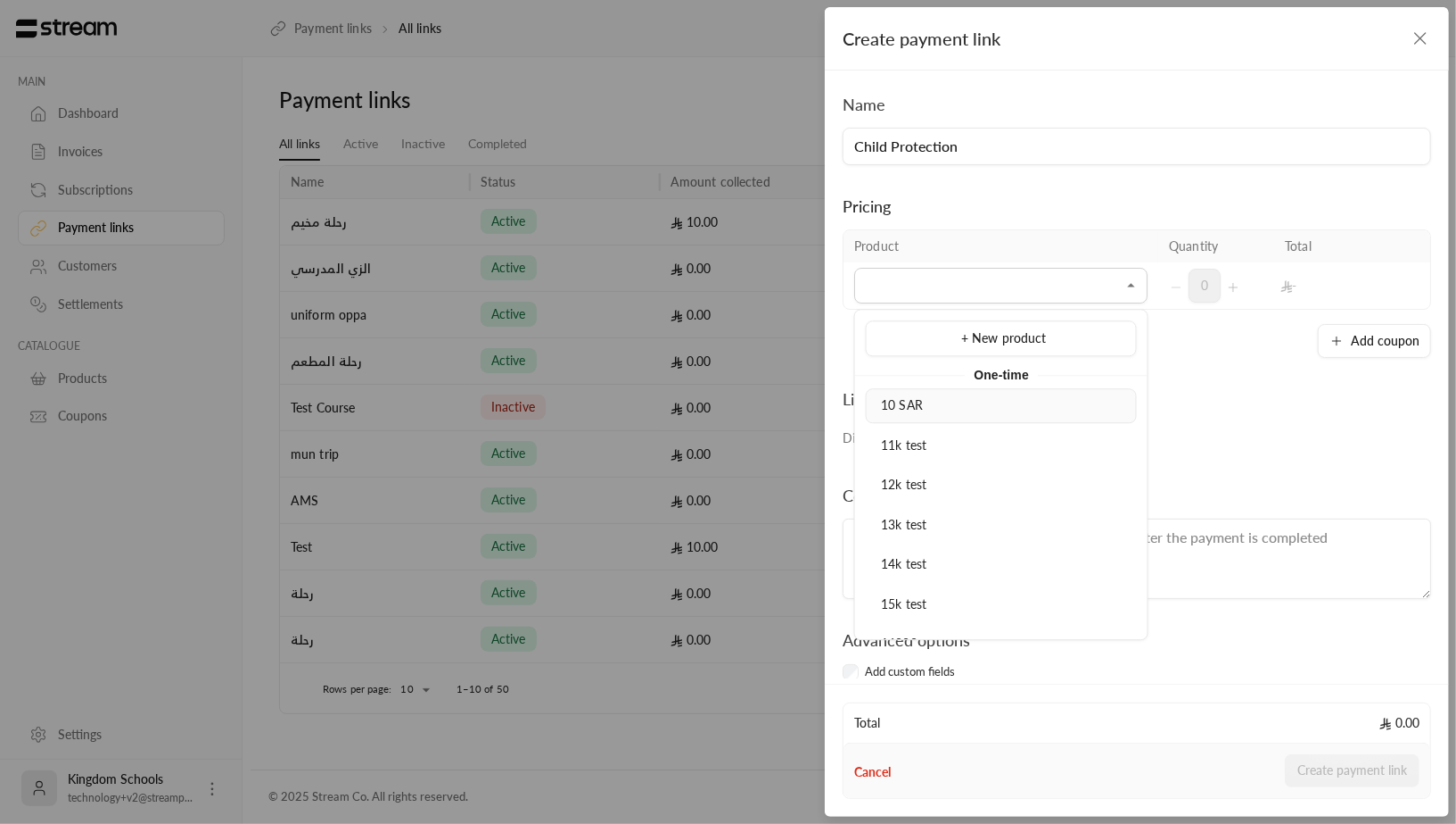
click at [952, 414] on li "10 SAR" at bounding box center [1002, 406] width 271 height 35
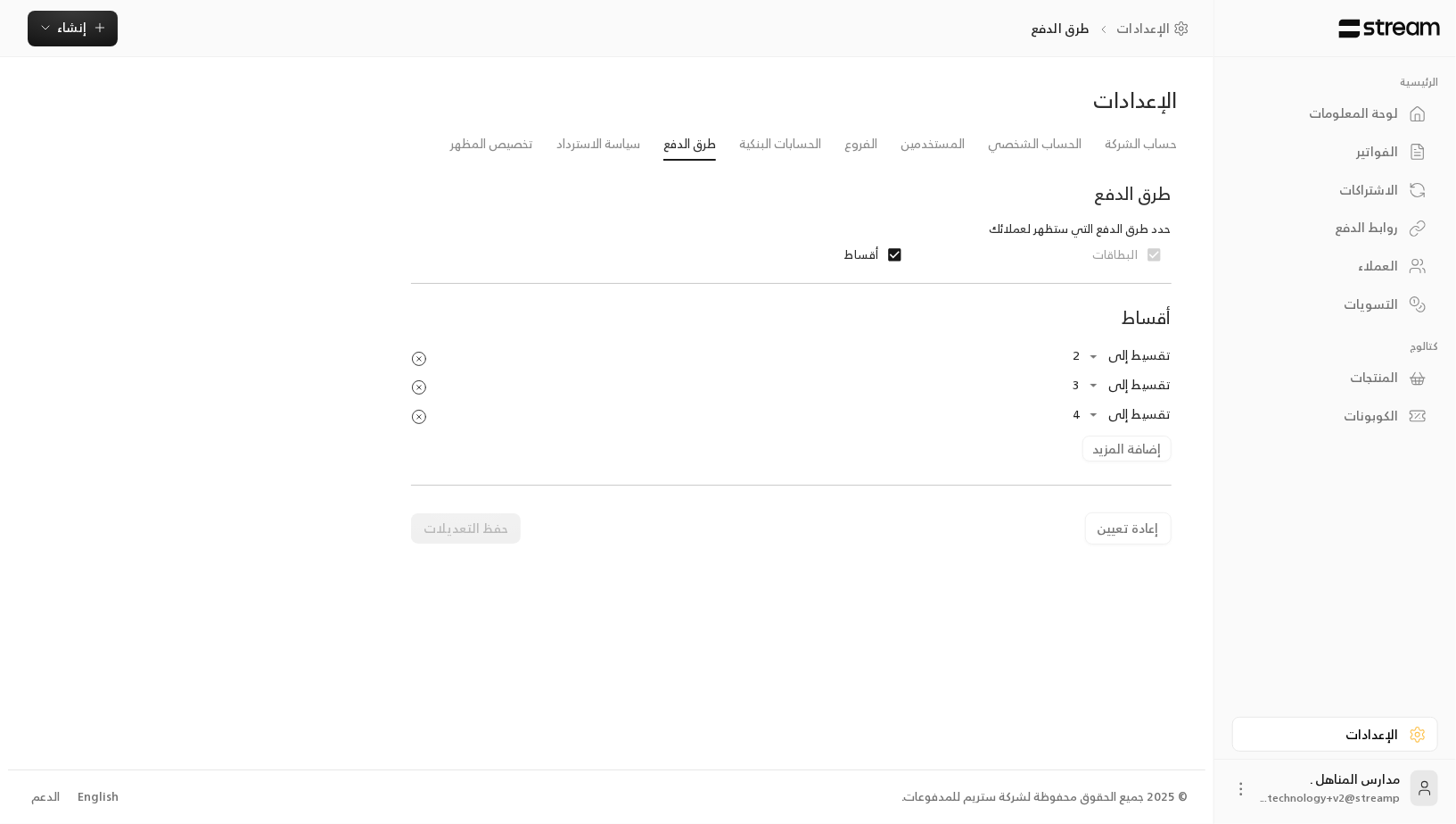
click at [97, 798] on div "English" at bounding box center [98, 797] width 41 height 18
